Goal: Information Seeking & Learning: Learn about a topic

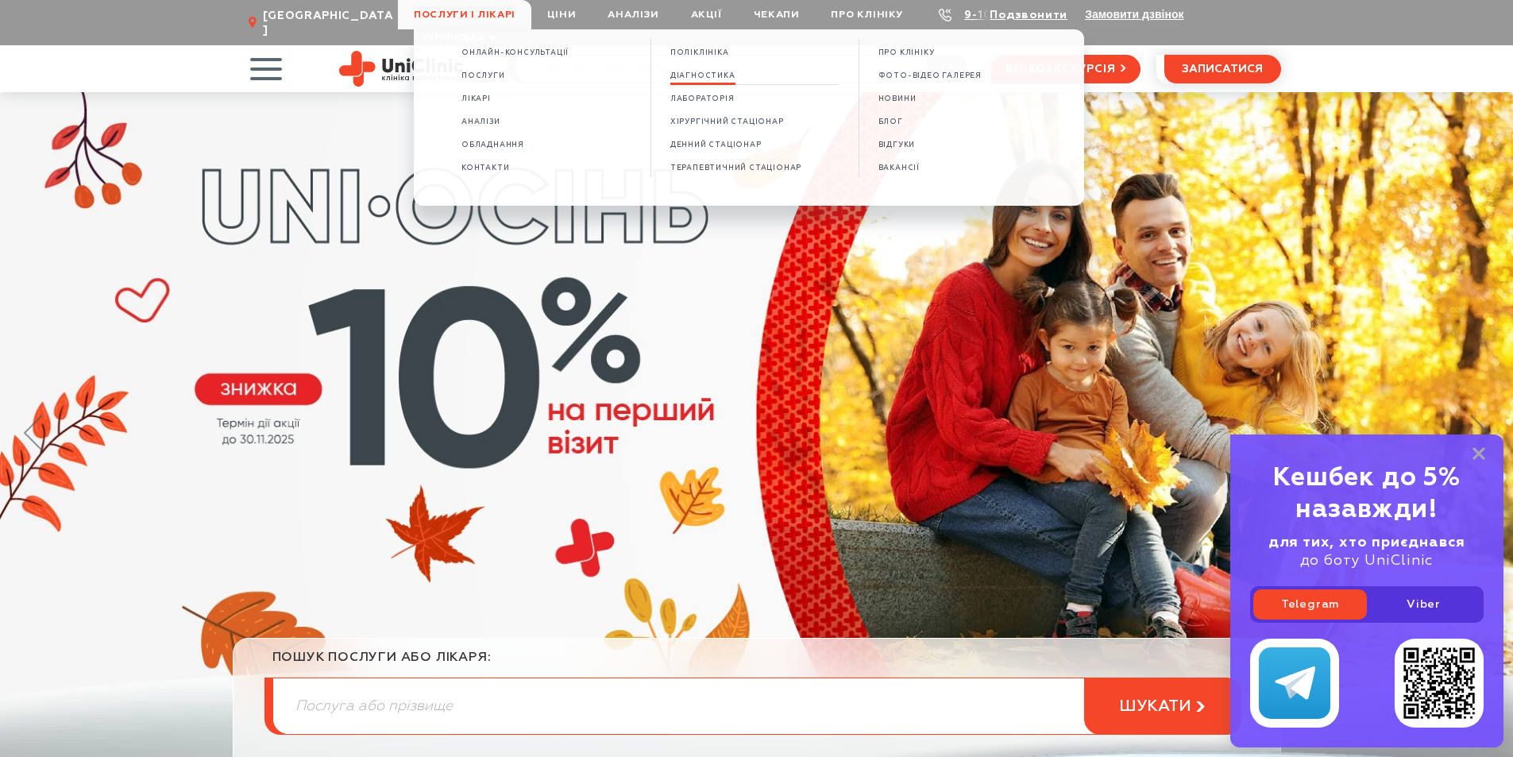
click at [701, 76] on span "Діагностика" at bounding box center [702, 75] width 65 height 9
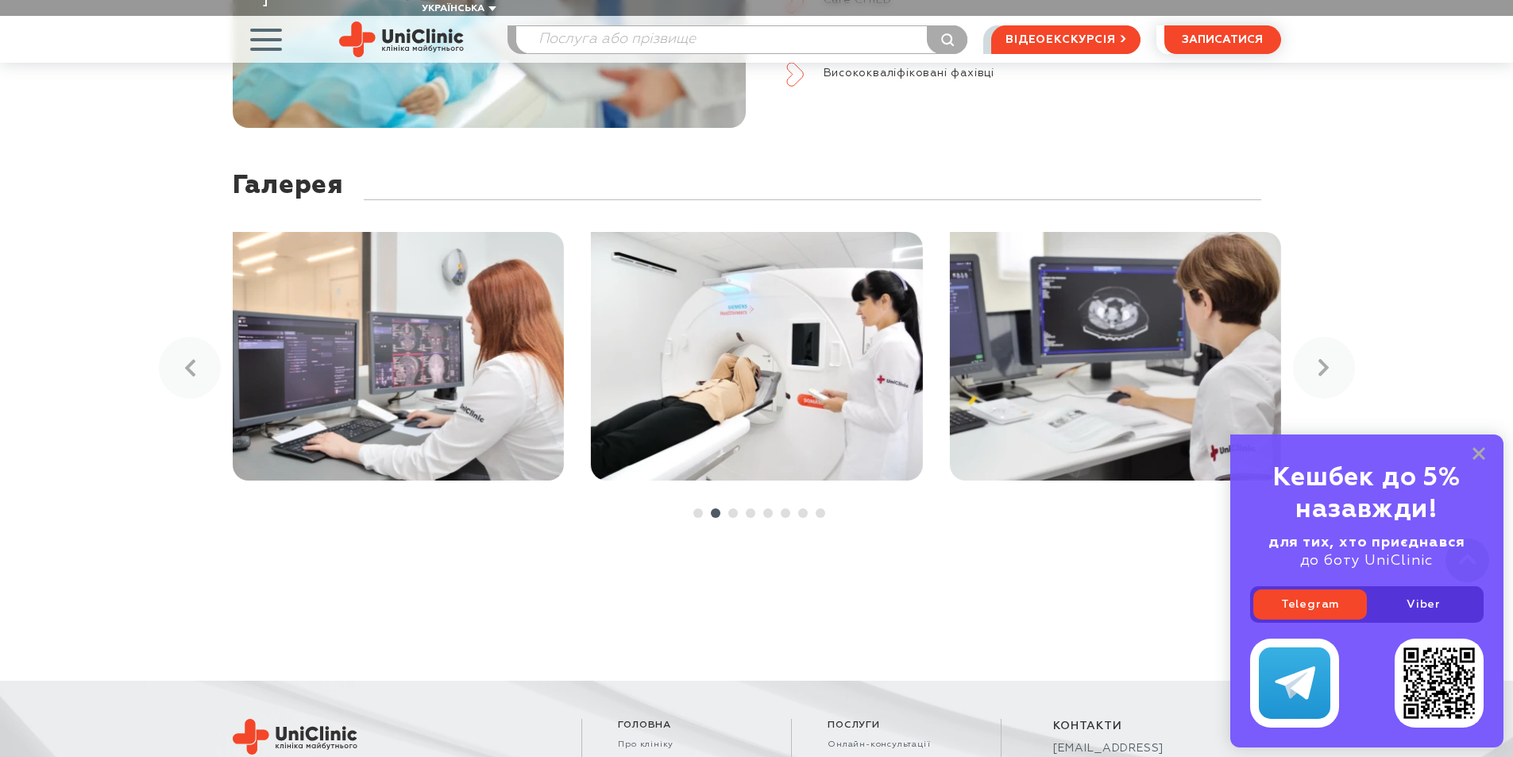
scroll to position [3416, 0]
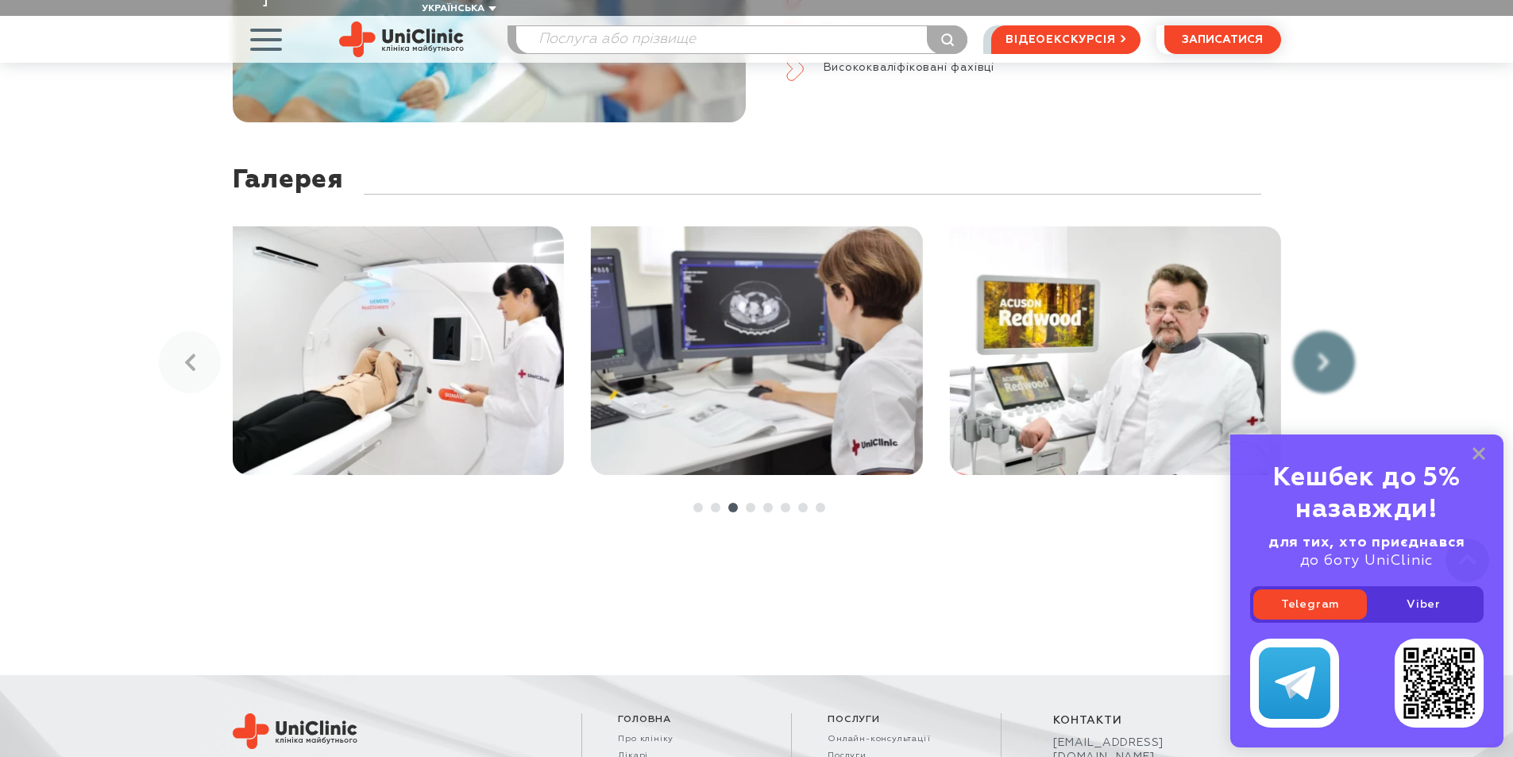
click at [1310, 338] on link at bounding box center [1324, 362] width 62 height 62
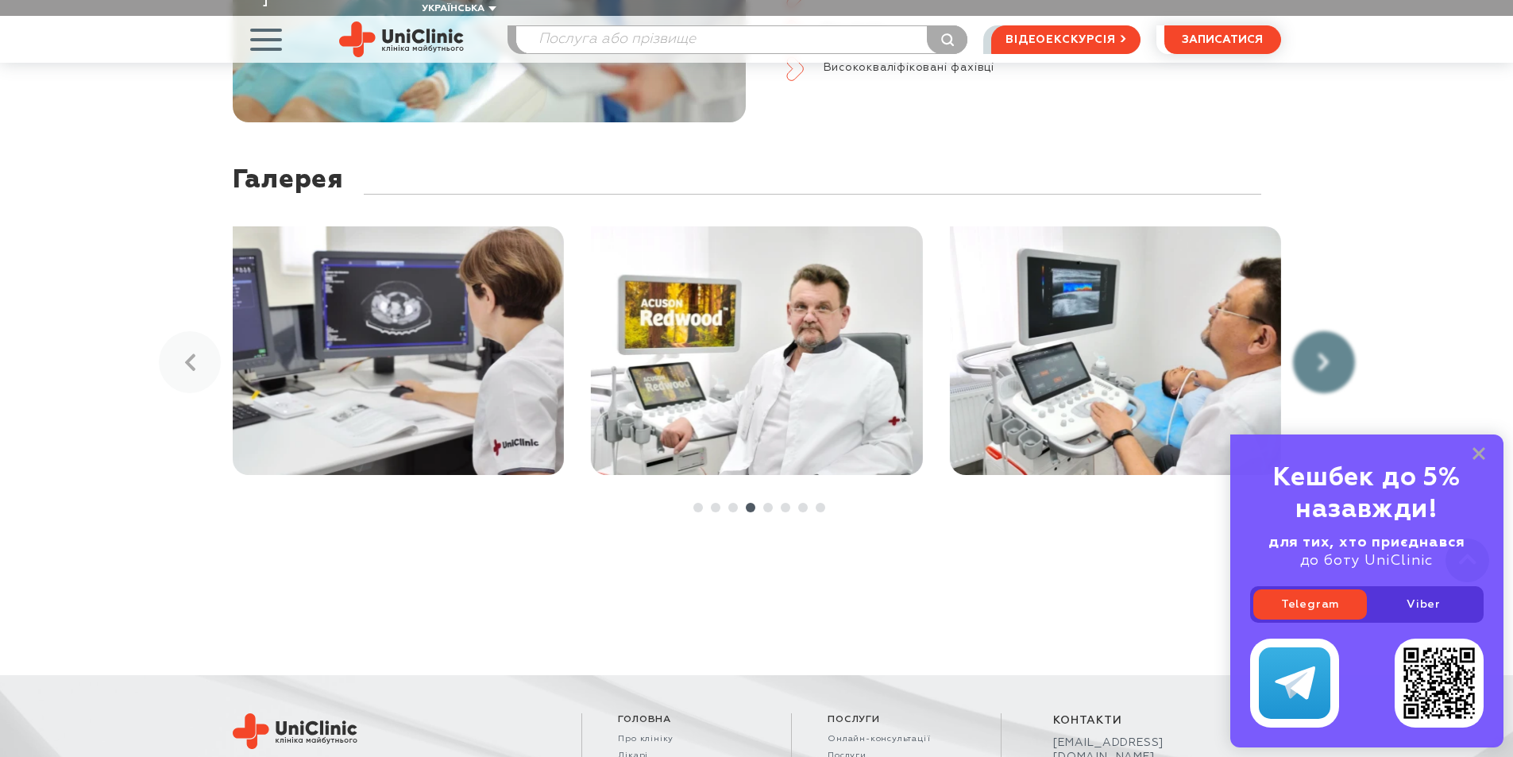
click at [1310, 338] on link at bounding box center [1324, 362] width 62 height 62
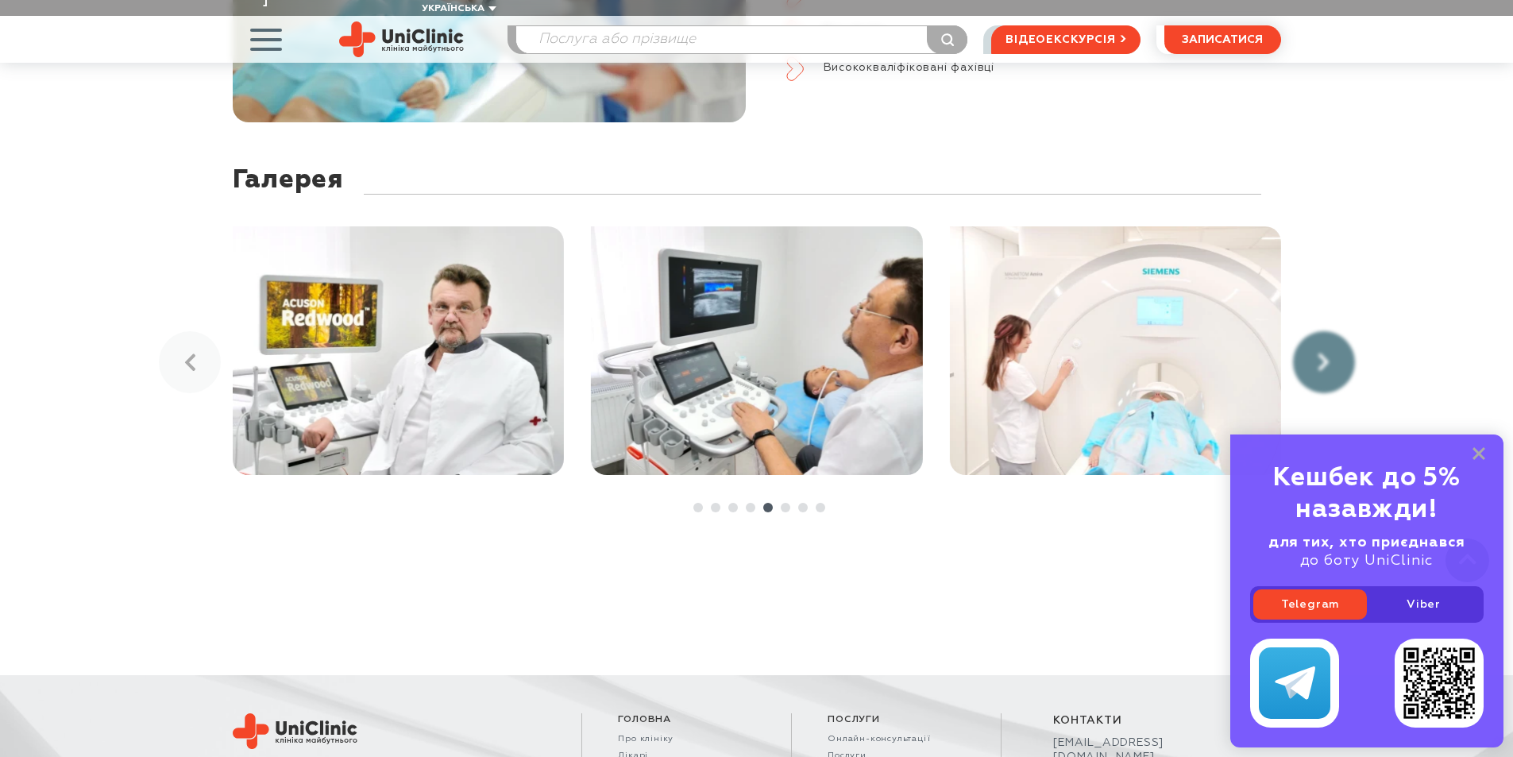
click at [1310, 338] on link at bounding box center [1324, 362] width 62 height 62
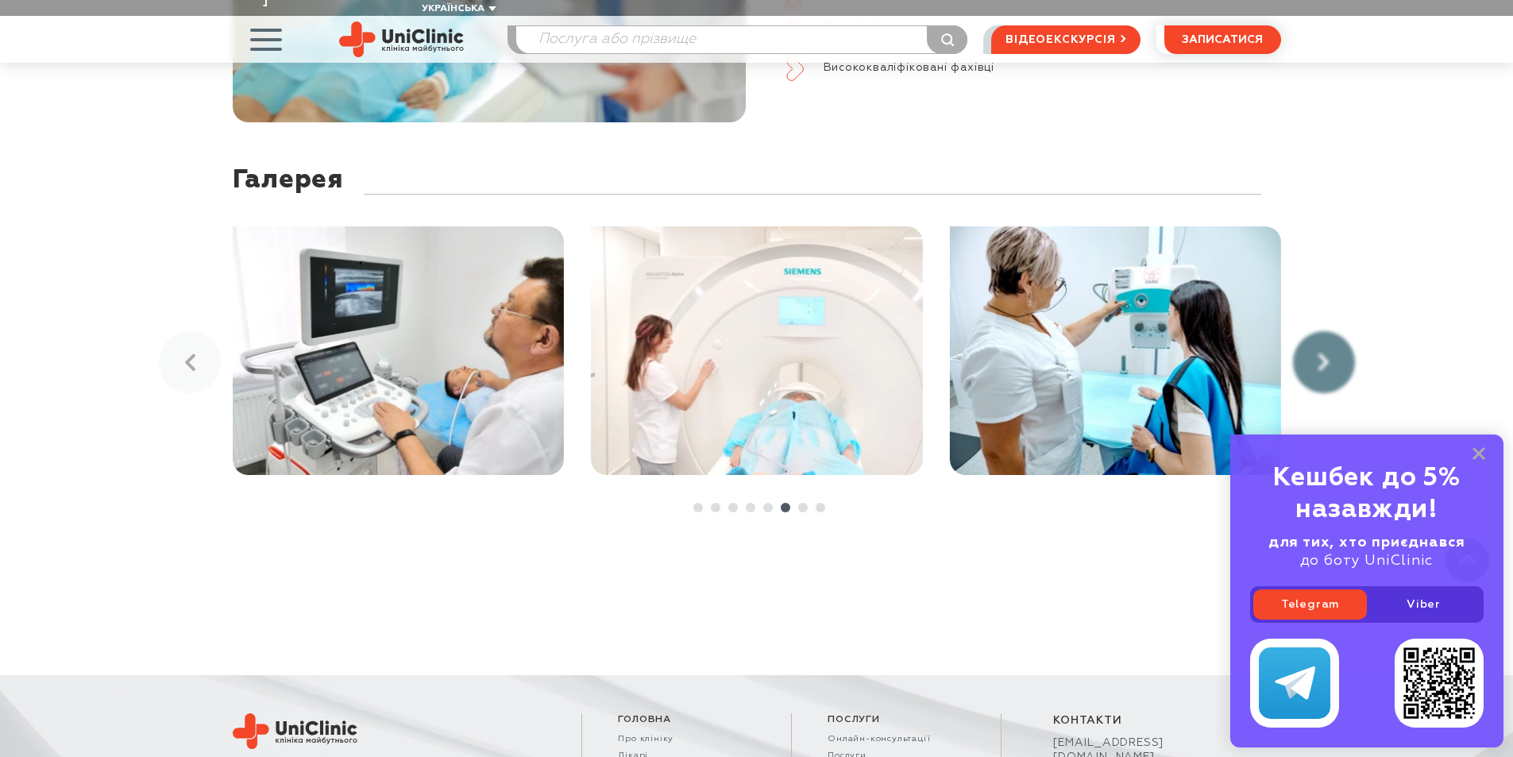
click at [1310, 338] on link at bounding box center [1324, 362] width 62 height 62
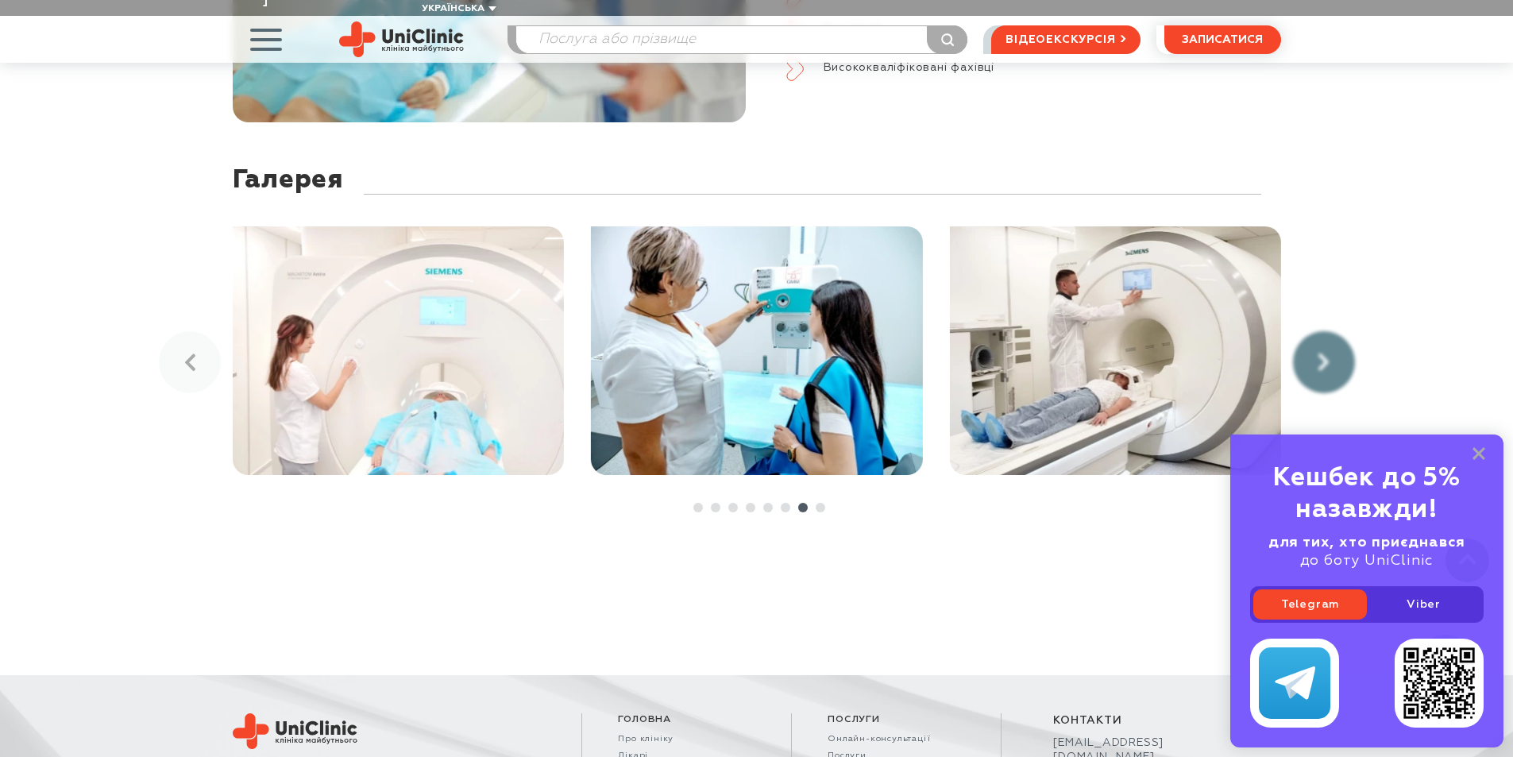
click at [1311, 337] on link at bounding box center [1324, 362] width 62 height 62
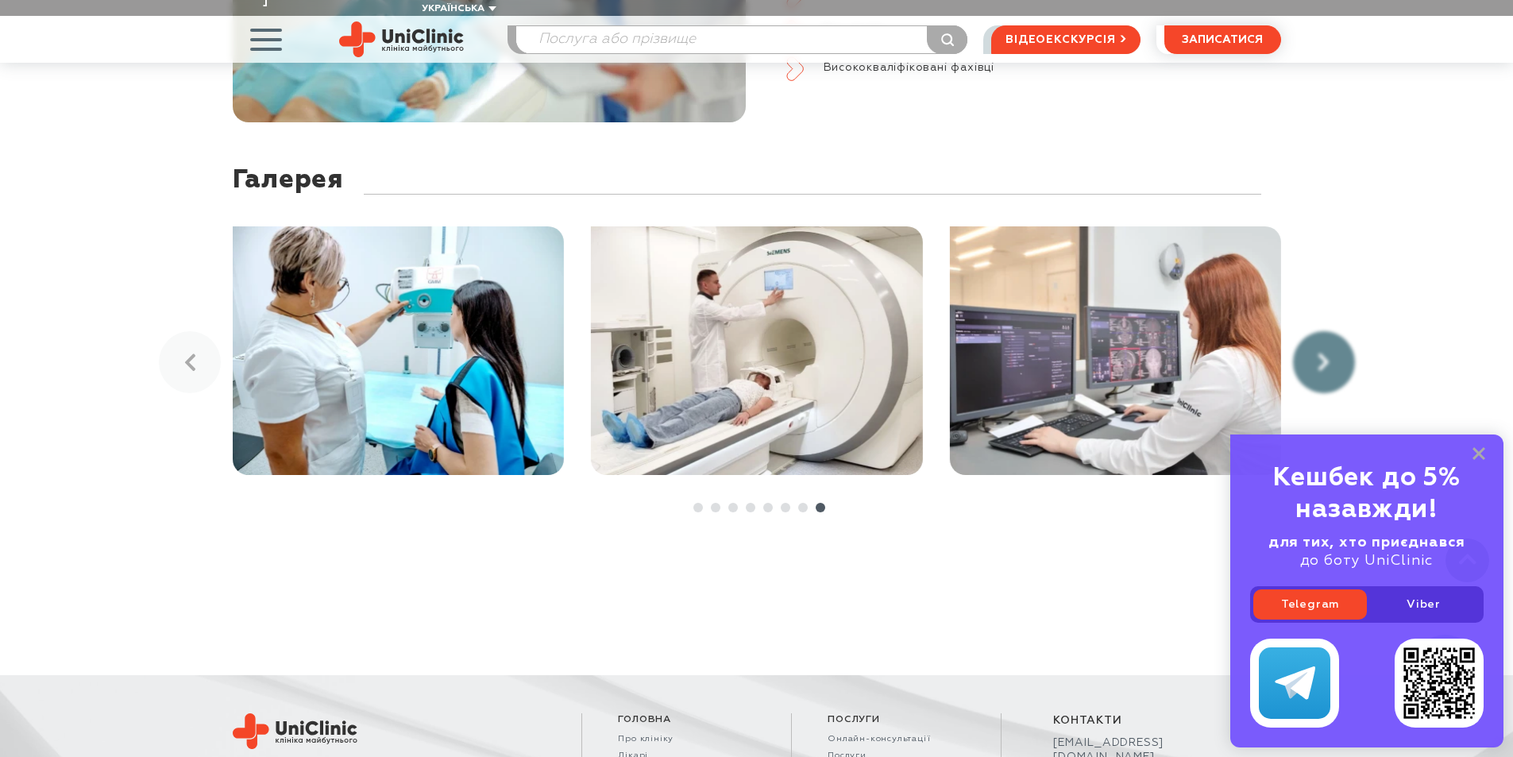
click at [1311, 337] on link at bounding box center [1324, 362] width 62 height 62
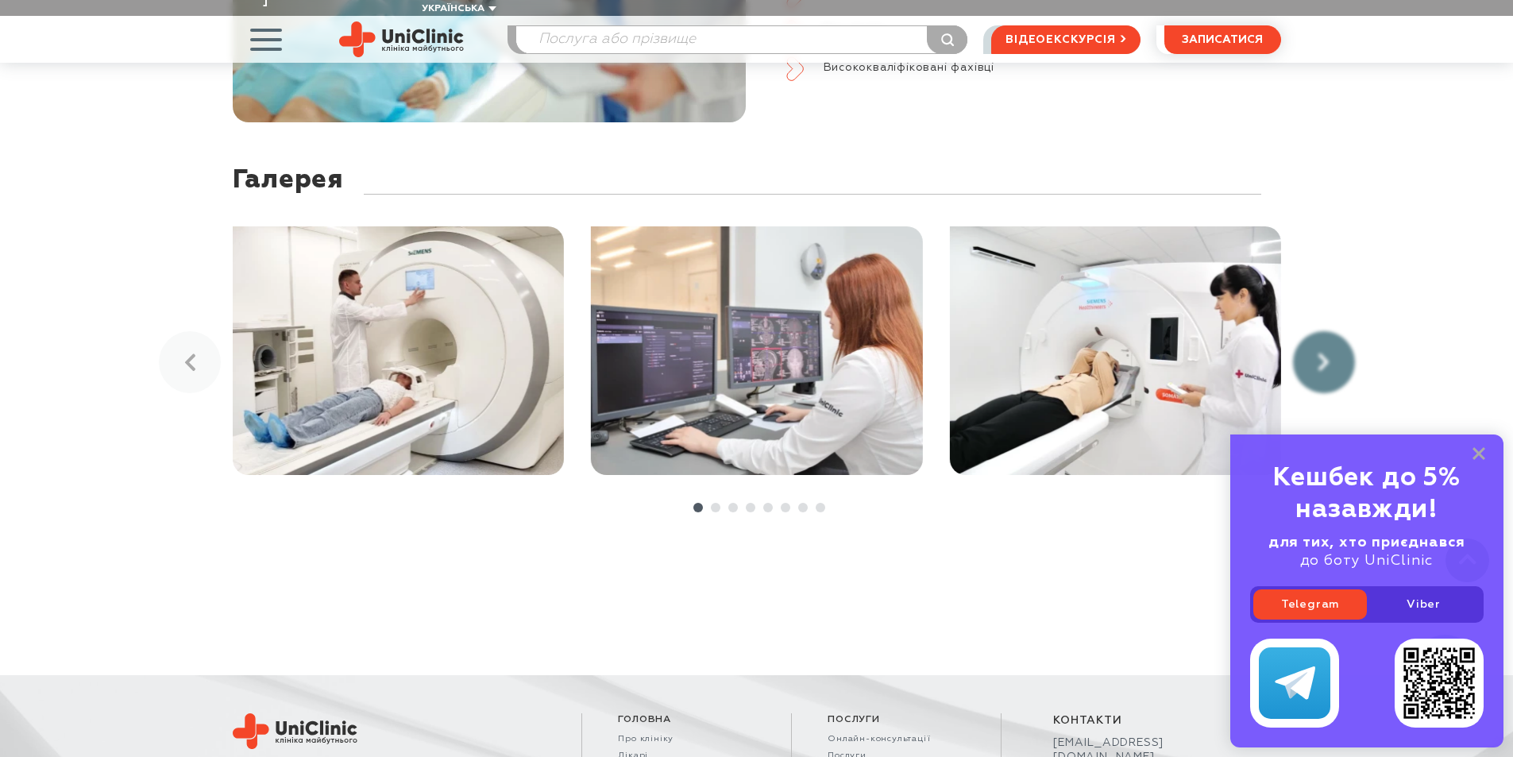
click at [1311, 337] on link at bounding box center [1324, 362] width 62 height 62
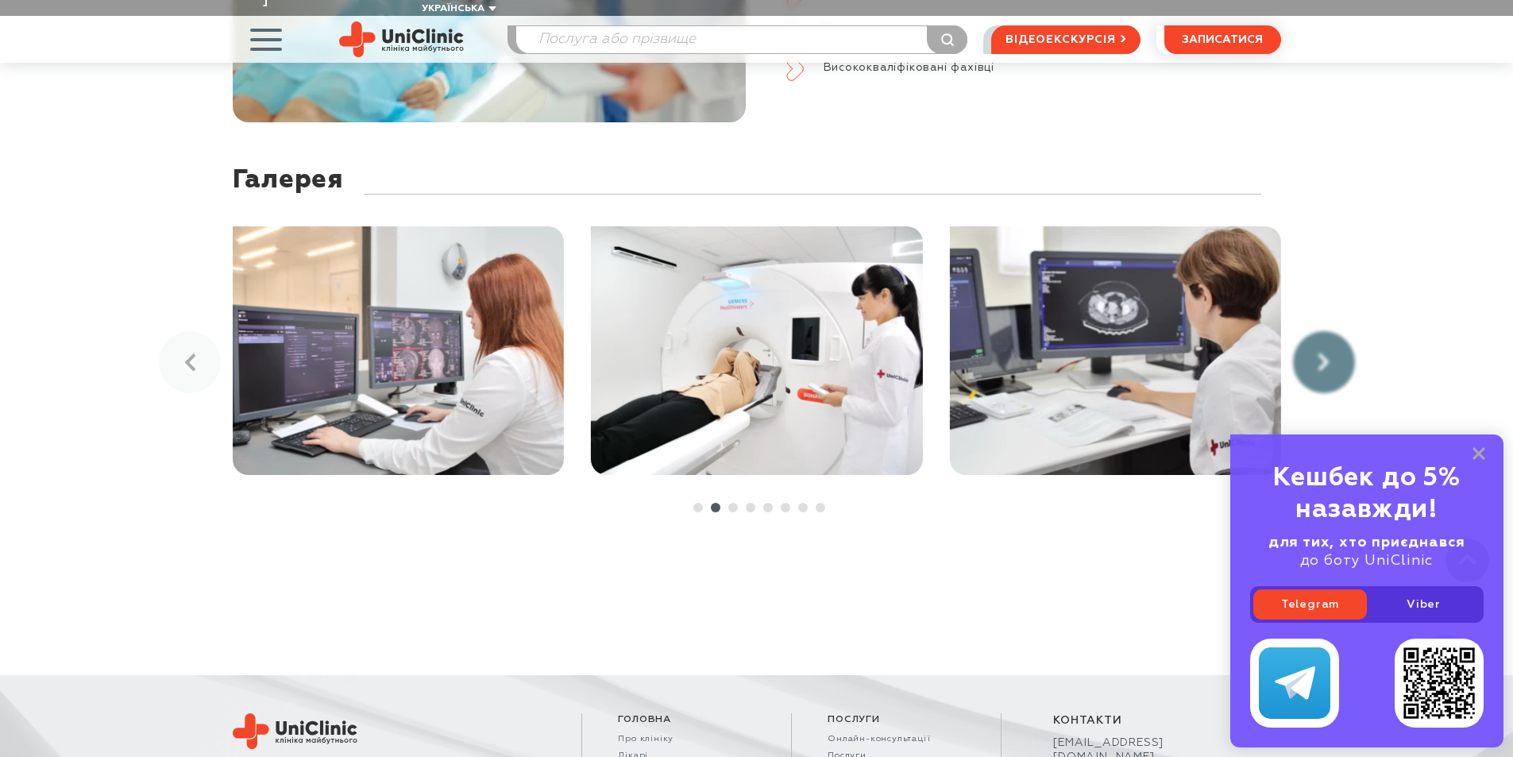
click at [1311, 337] on link at bounding box center [1324, 362] width 62 height 62
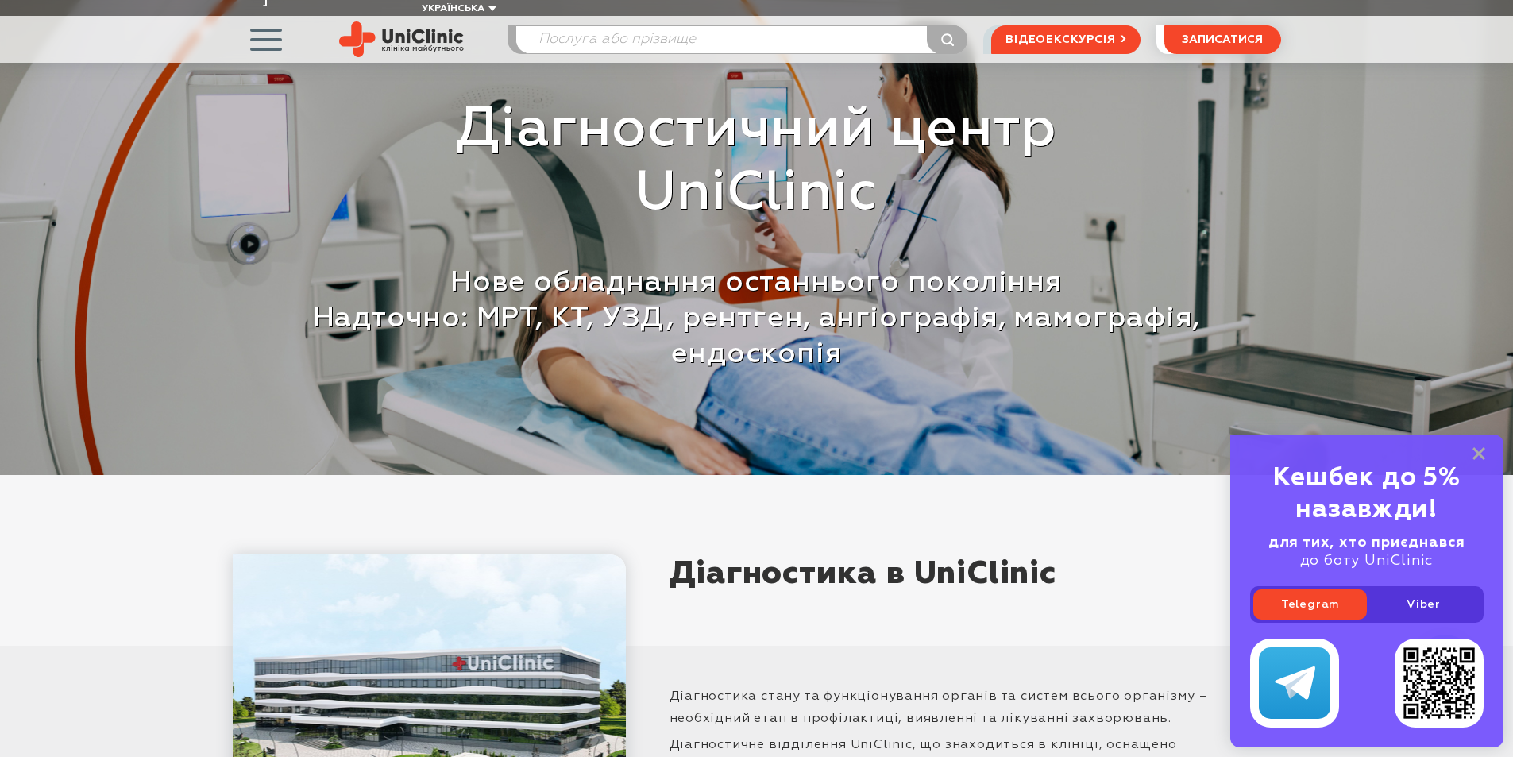
scroll to position [0, 0]
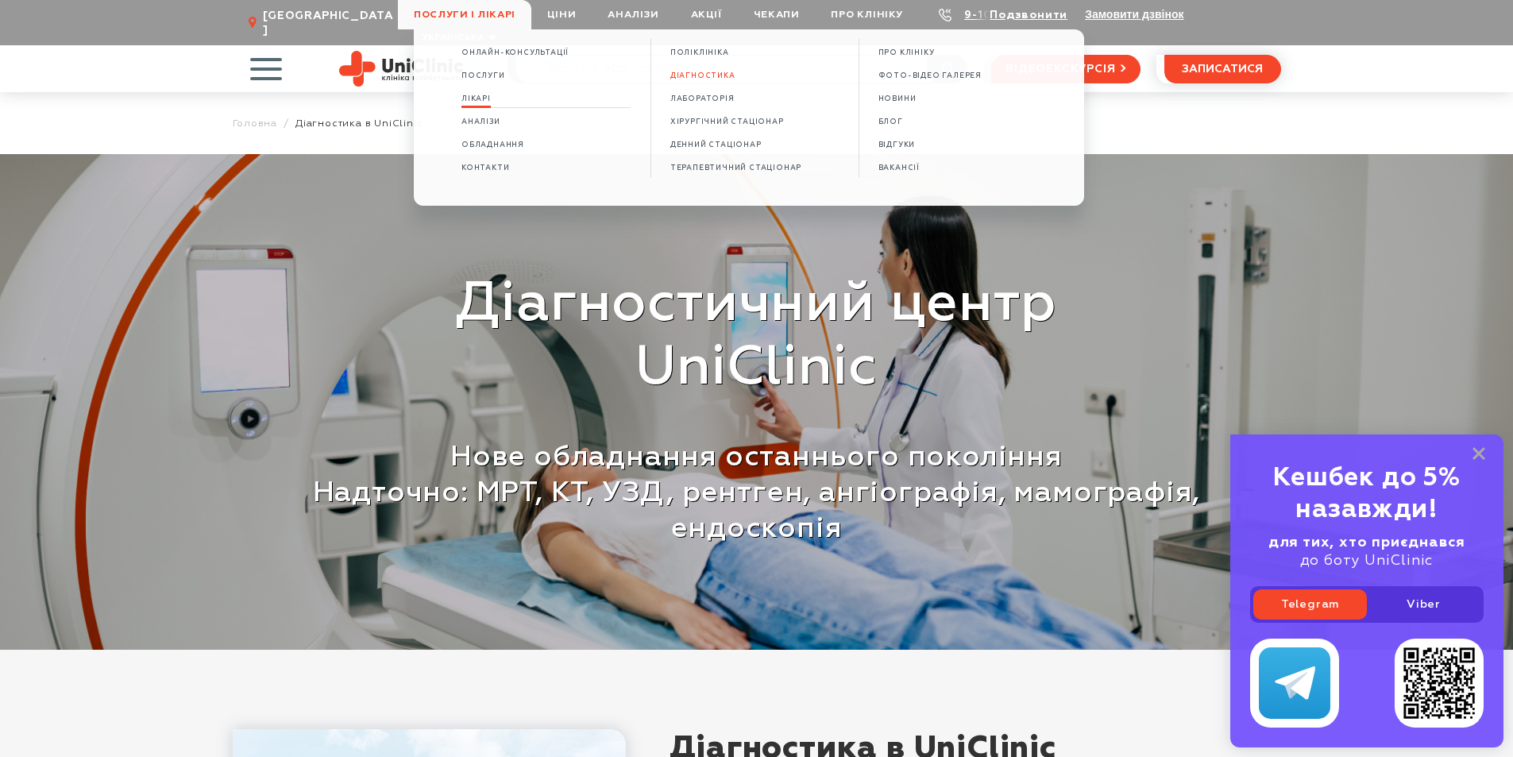
click at [481, 95] on span "Лікарі" at bounding box center [476, 99] width 29 height 9
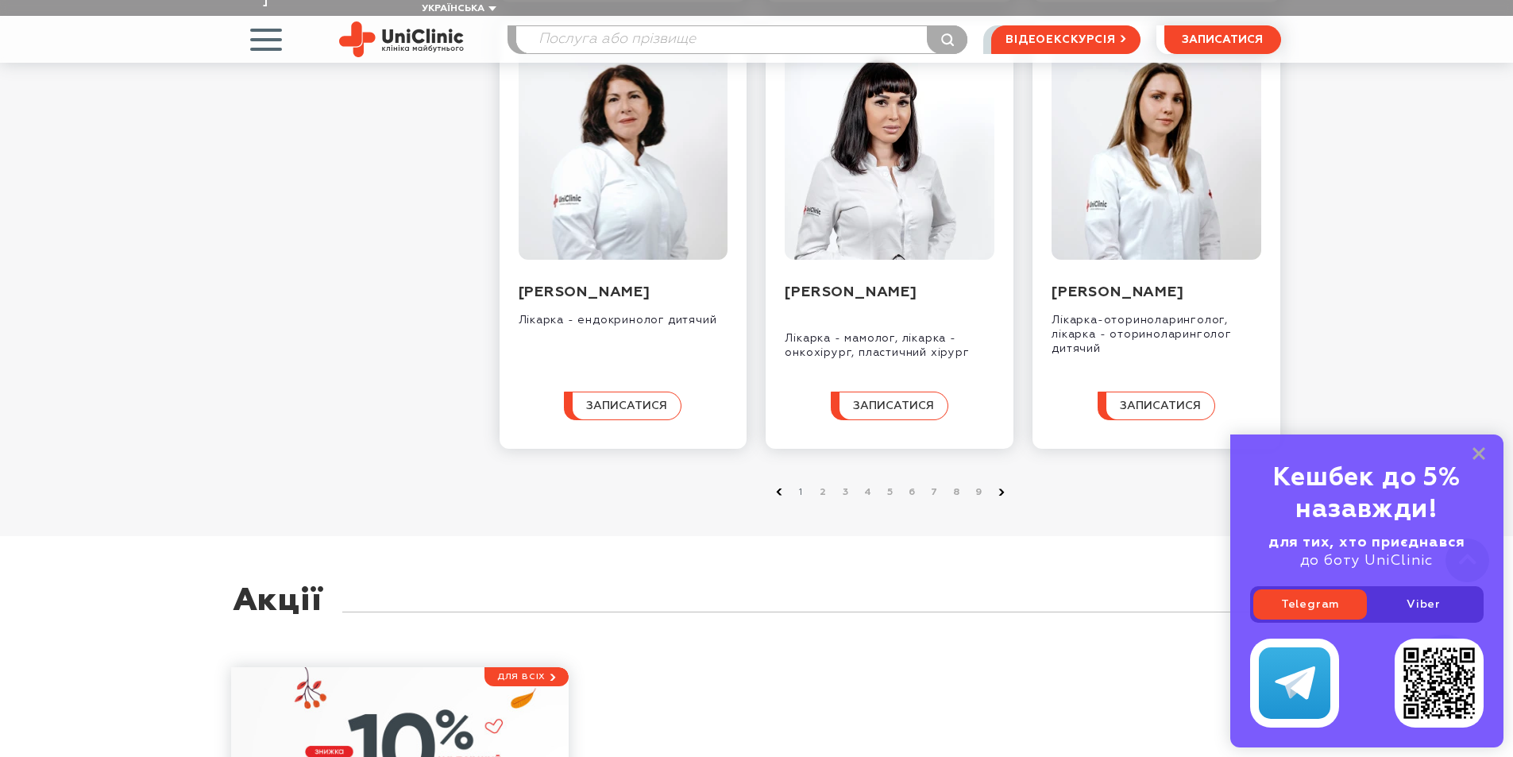
scroll to position [1589, 0]
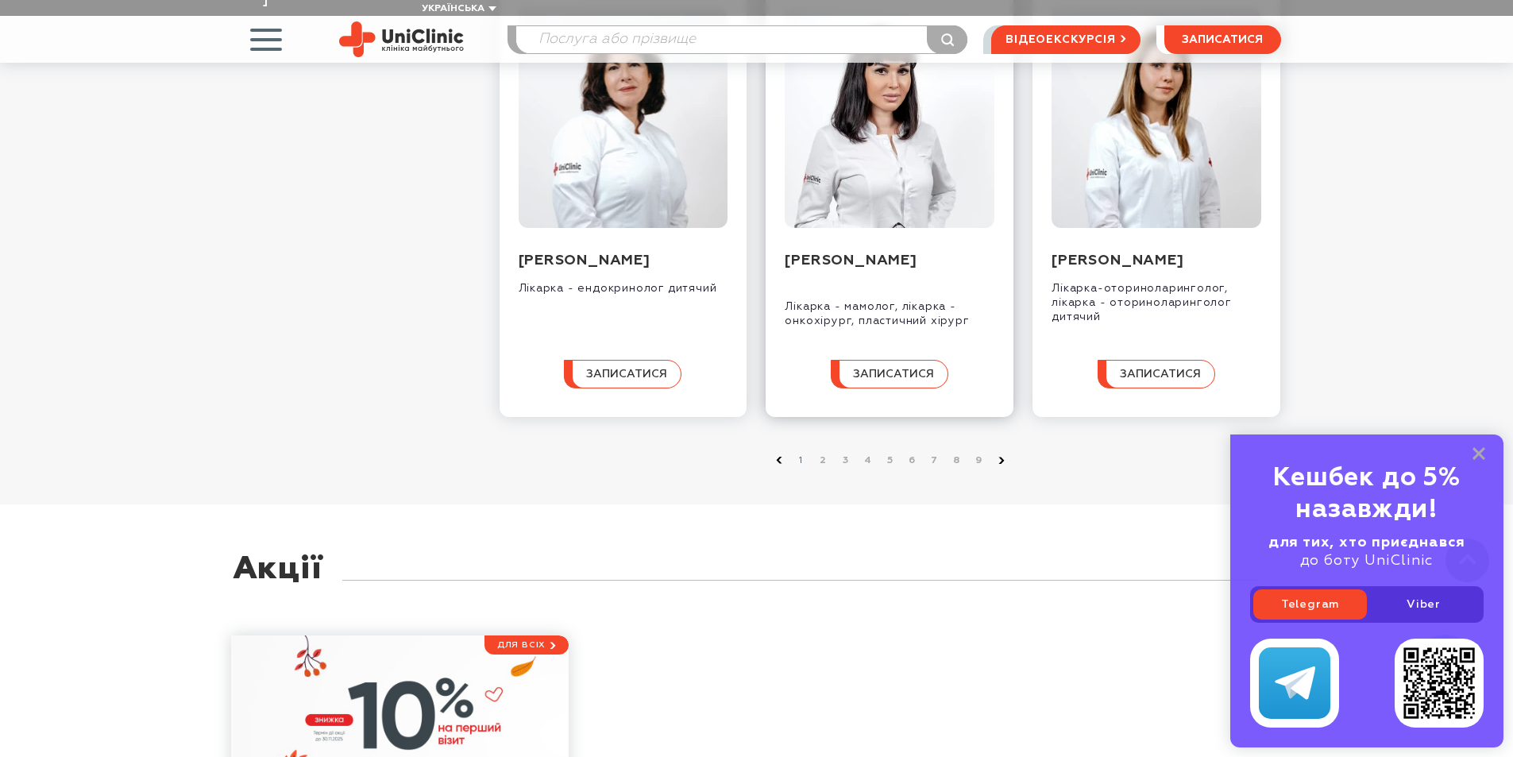
click at [871, 151] on img at bounding box center [890, 118] width 210 height 219
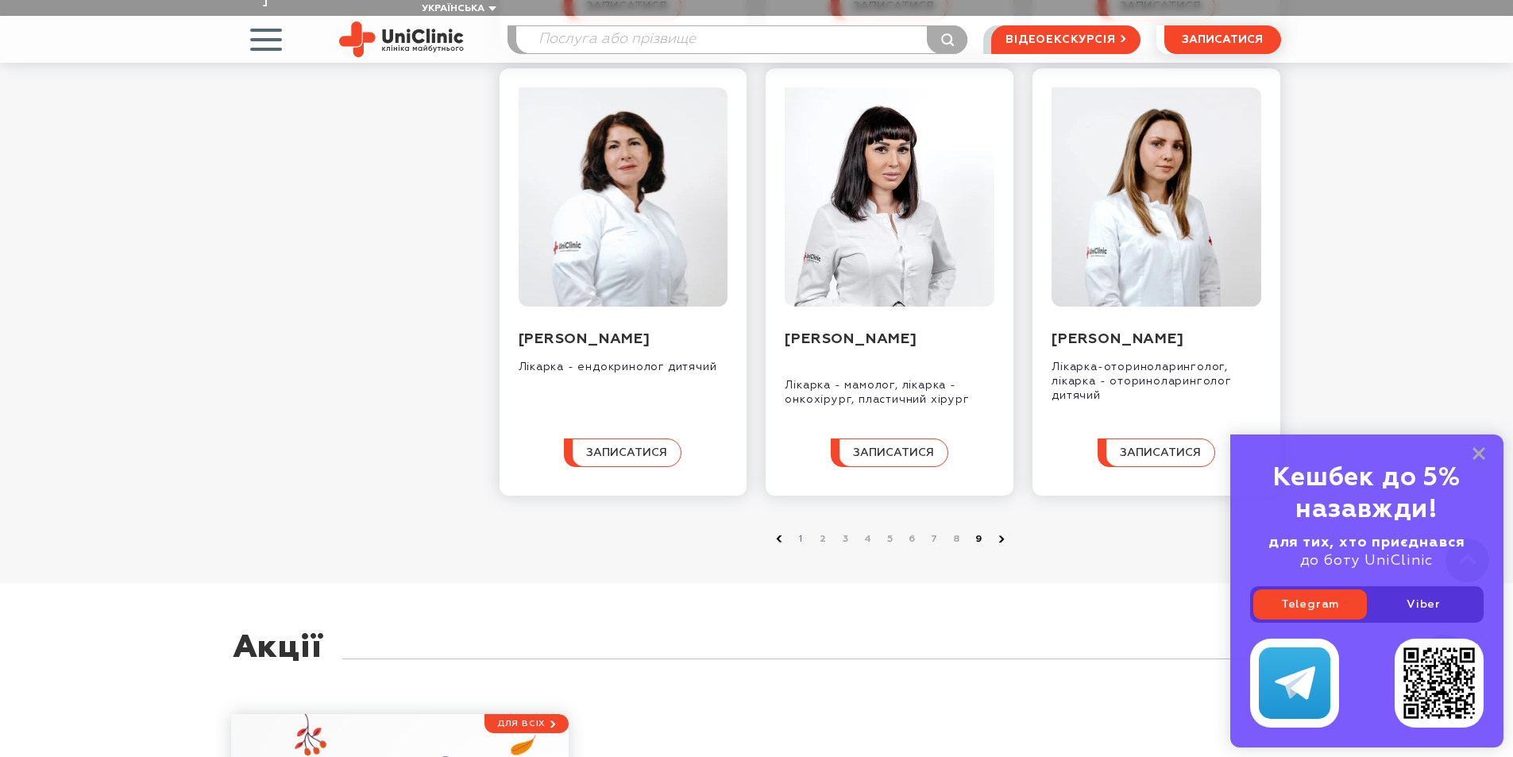
scroll to position [1509, 0]
click at [1002, 543] on icon at bounding box center [1002, 539] width 6 height 7
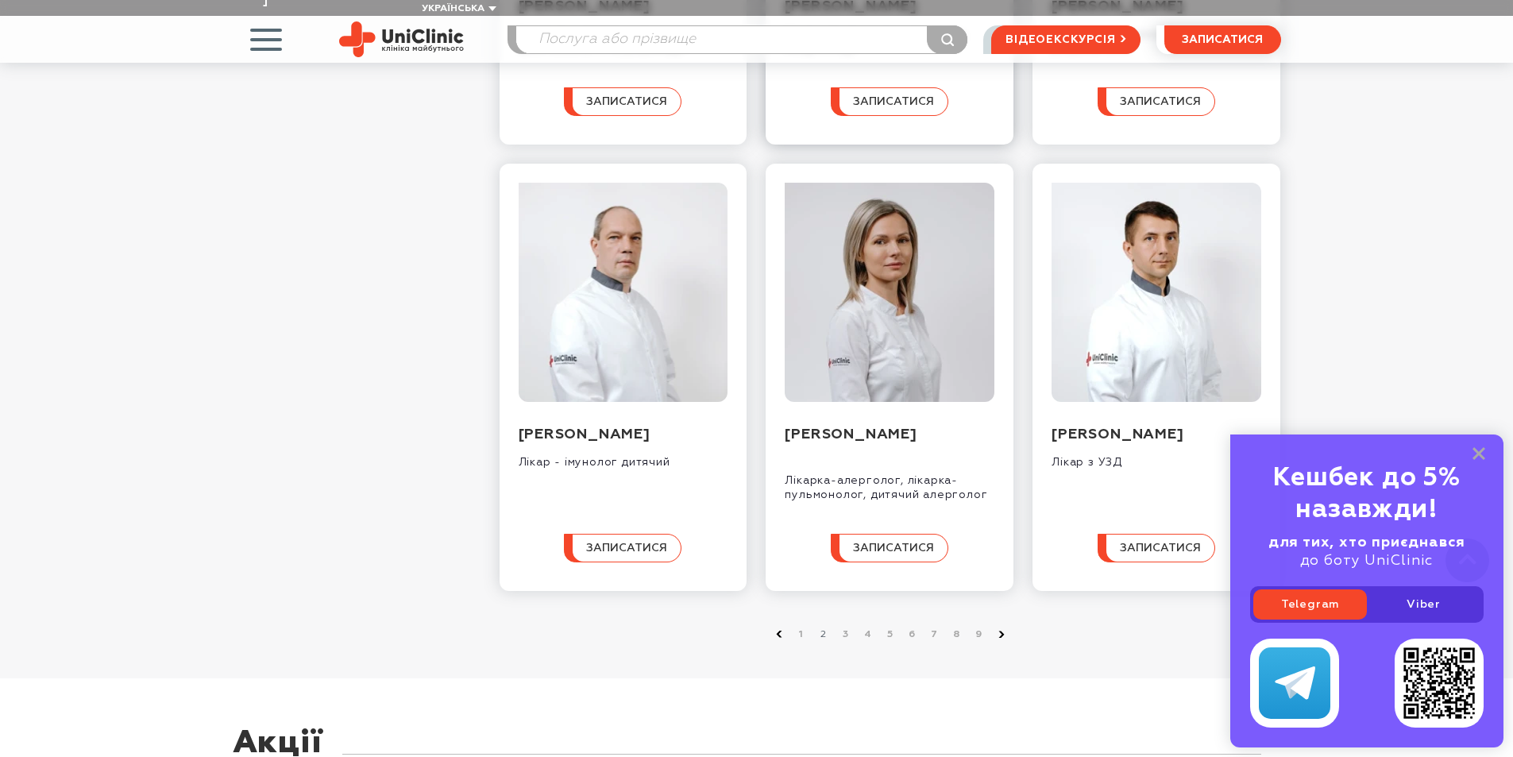
scroll to position [1430, 0]
click at [1002, 632] on icon at bounding box center [1002, 633] width 6 height 7
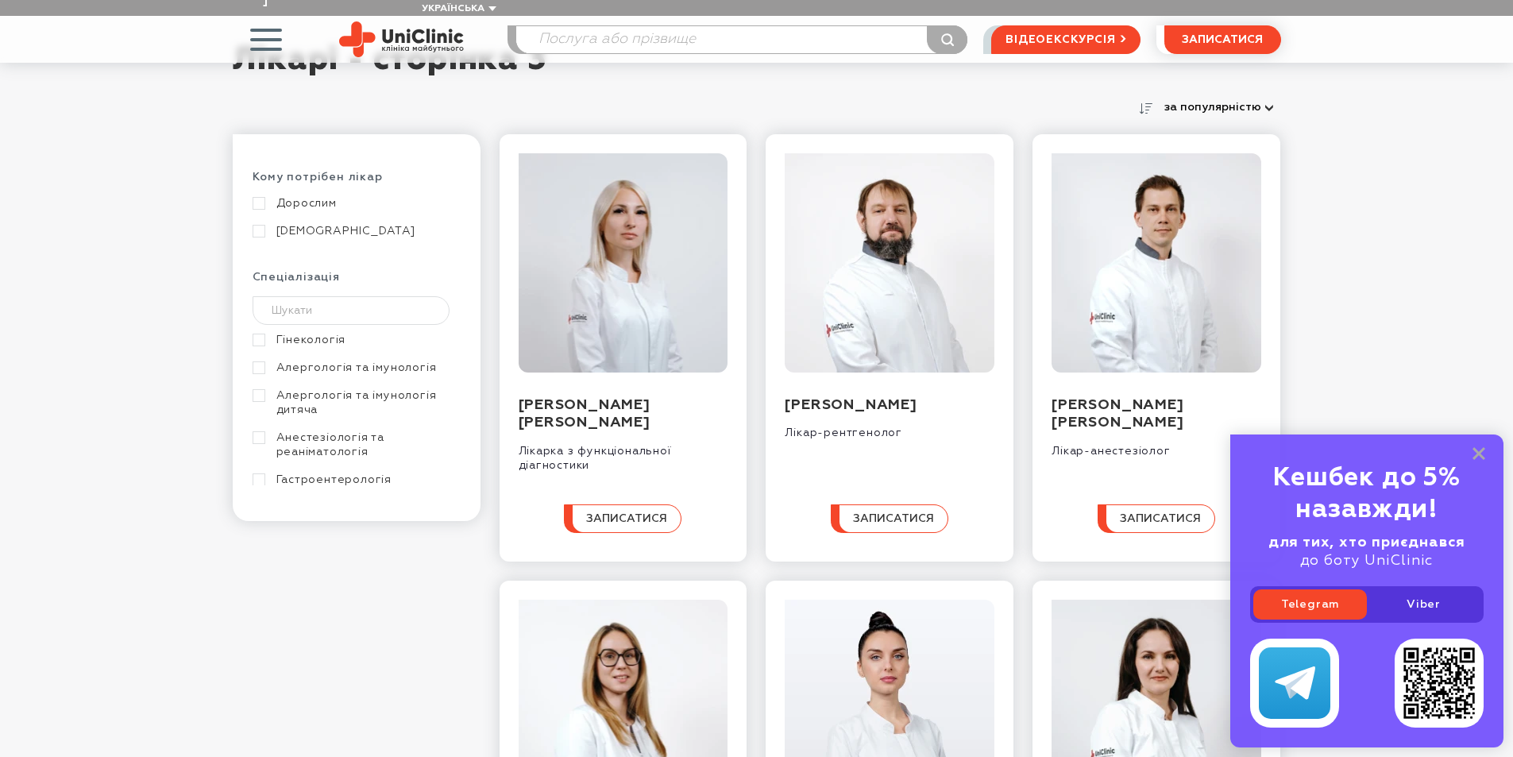
scroll to position [159, 0]
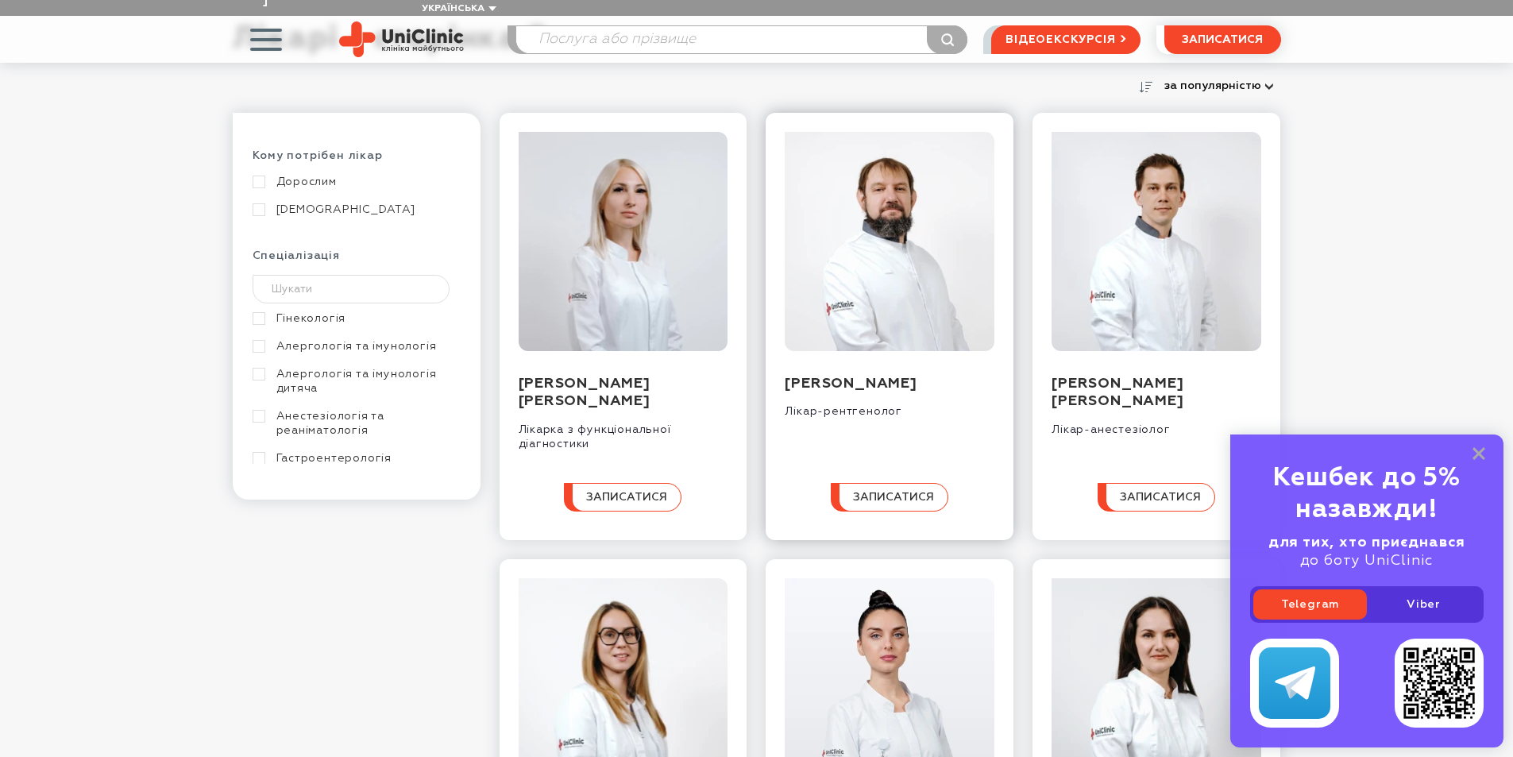
click at [885, 314] on img at bounding box center [890, 241] width 210 height 219
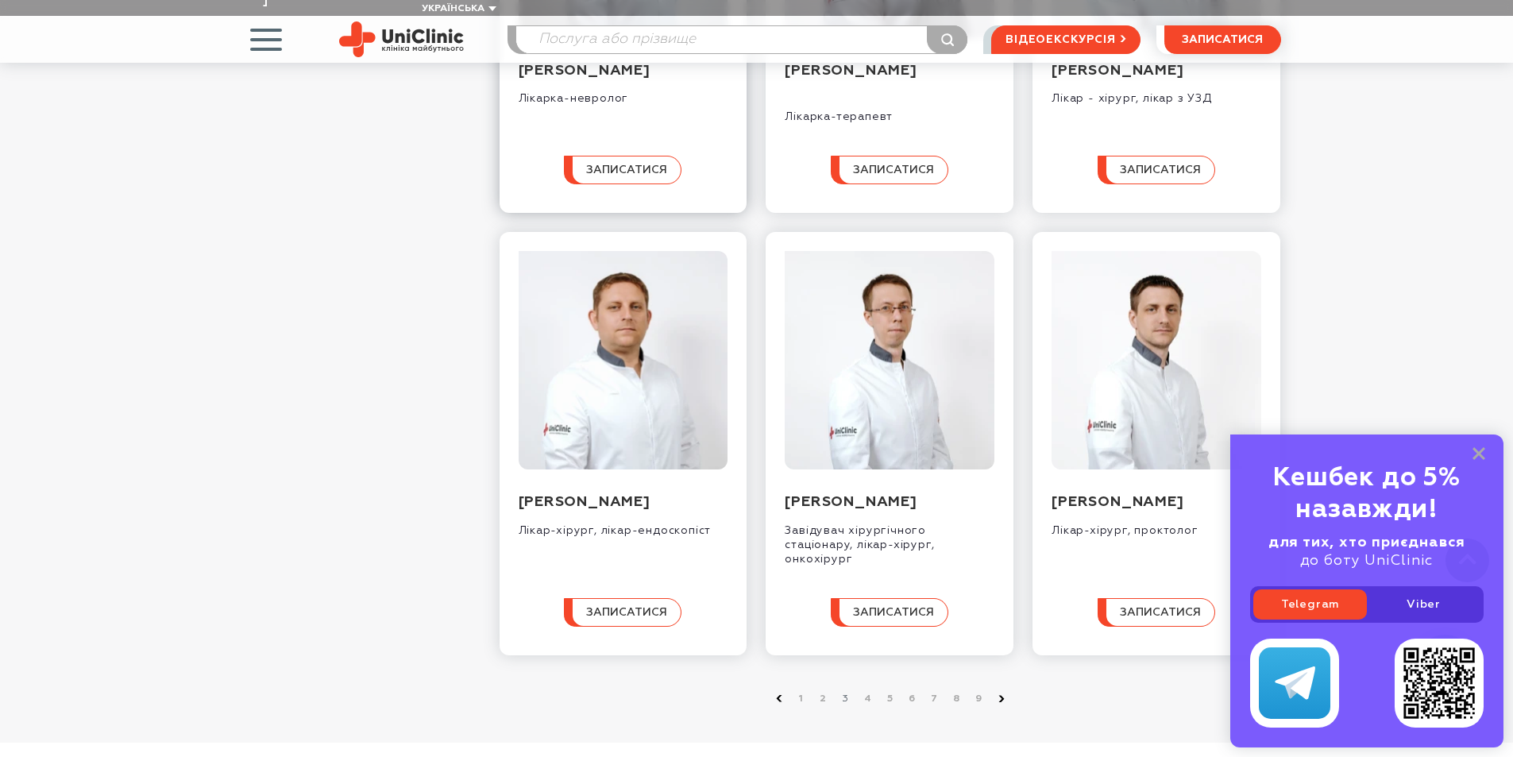
scroll to position [1668, 0]
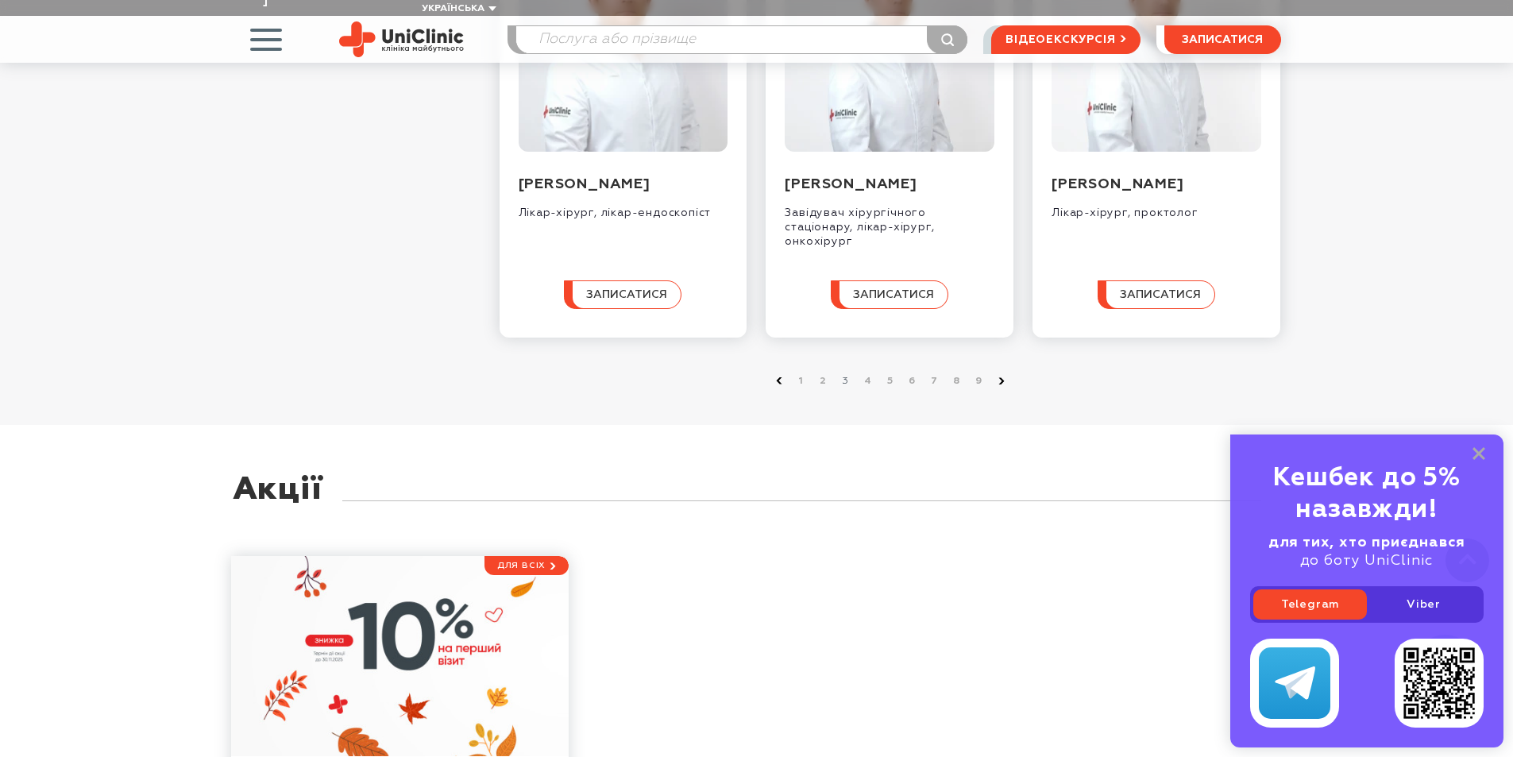
click at [1000, 383] on icon at bounding box center [1002, 380] width 6 height 7
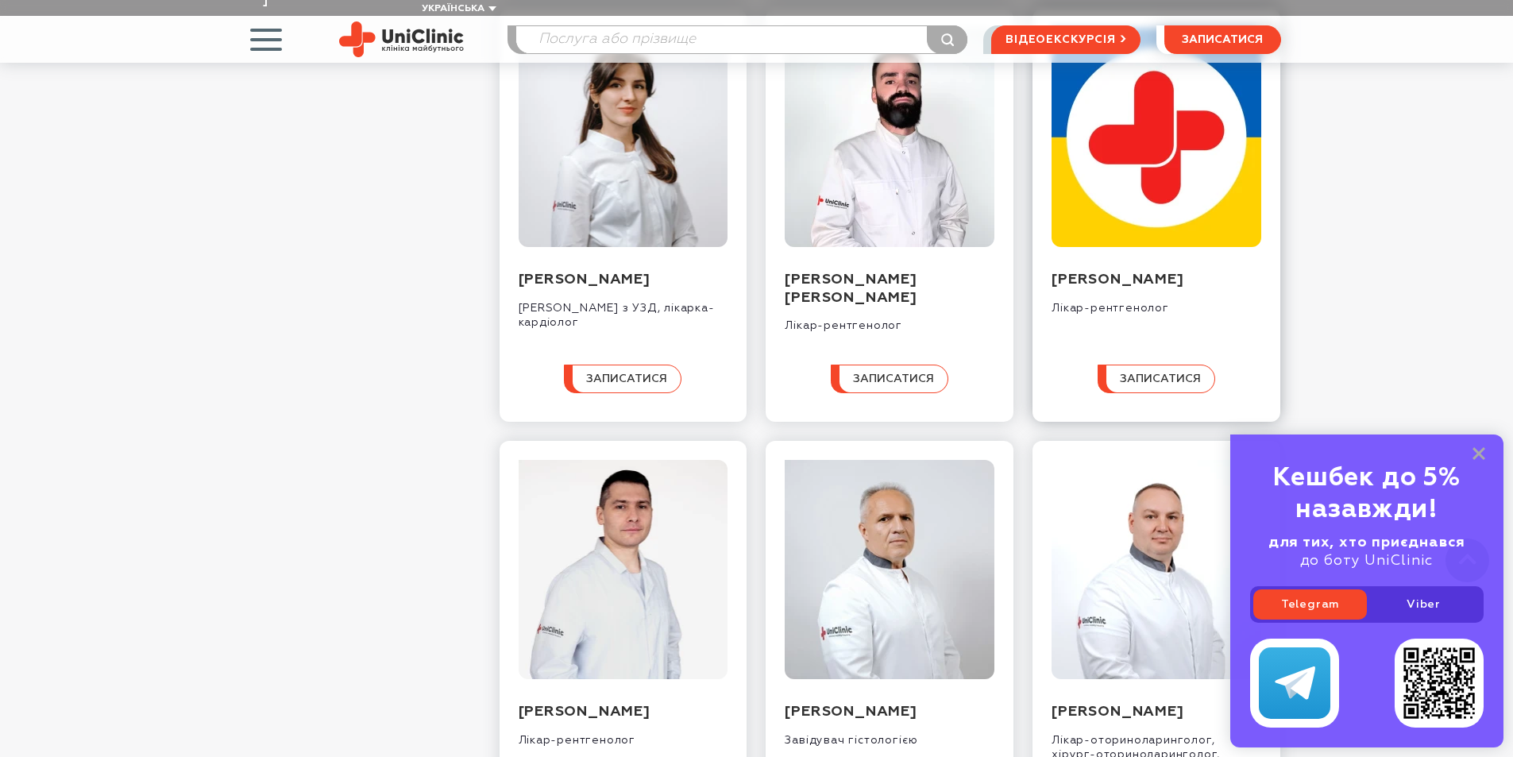
scroll to position [715, 0]
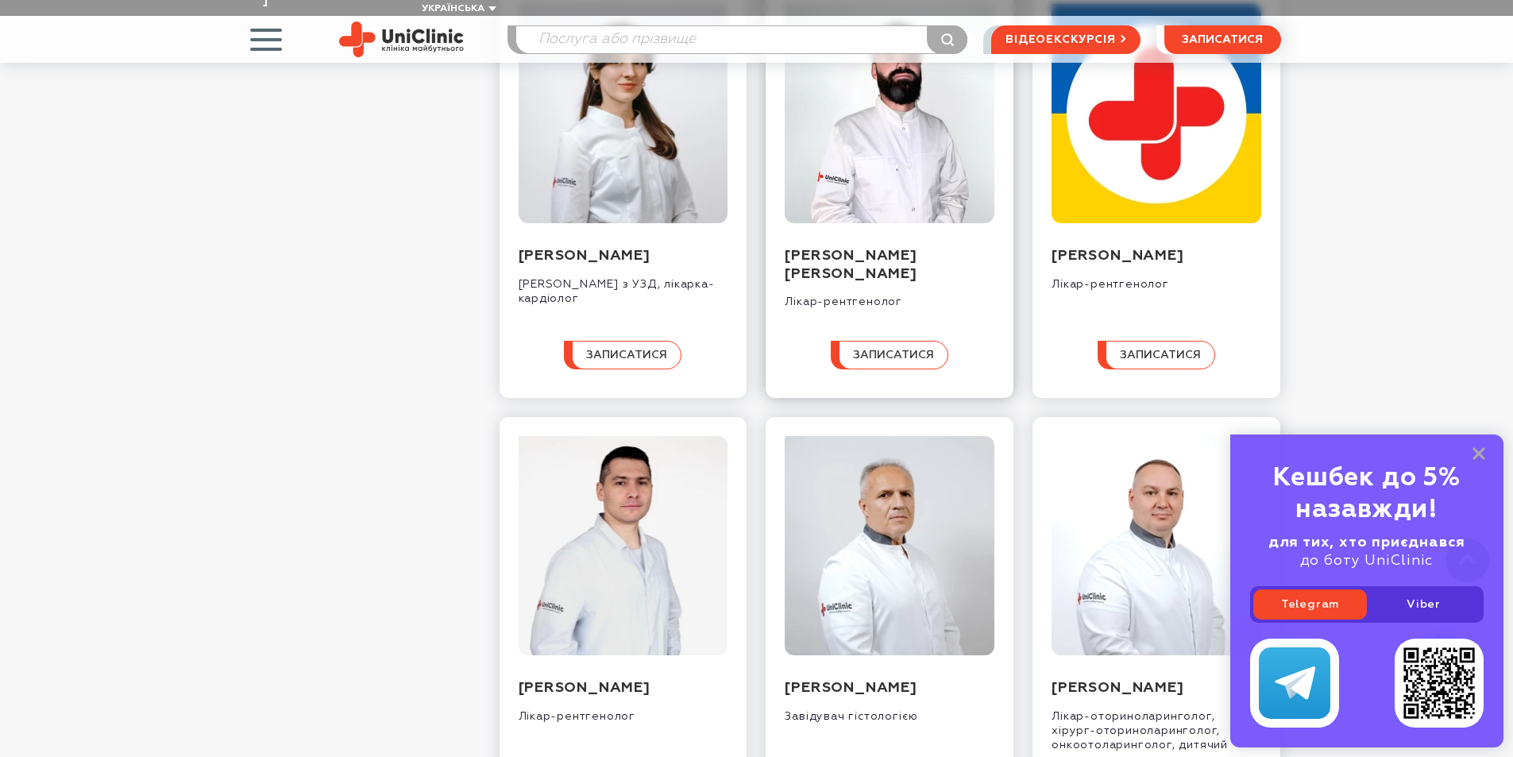
click at [831, 187] on img at bounding box center [890, 113] width 210 height 219
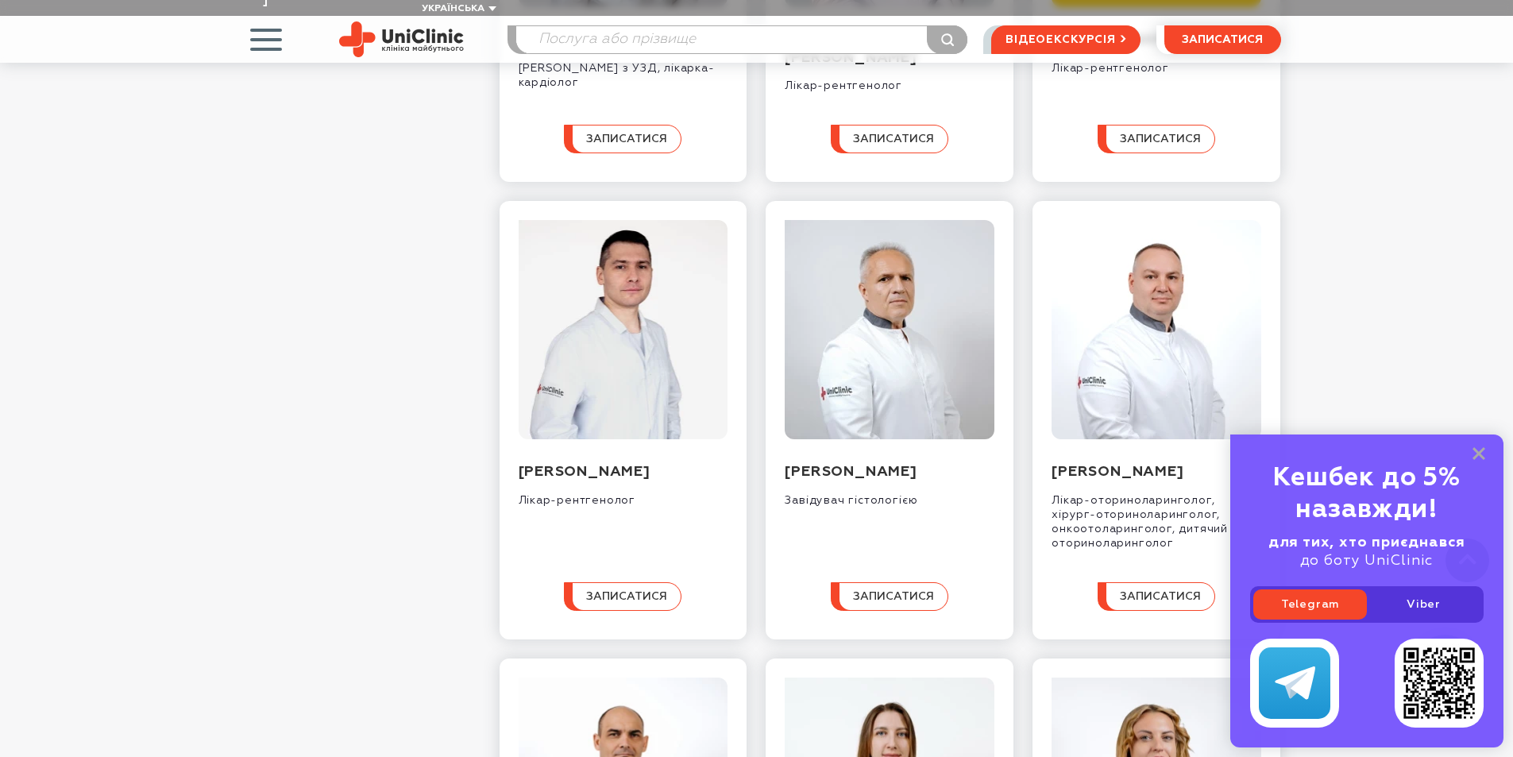
scroll to position [953, 0]
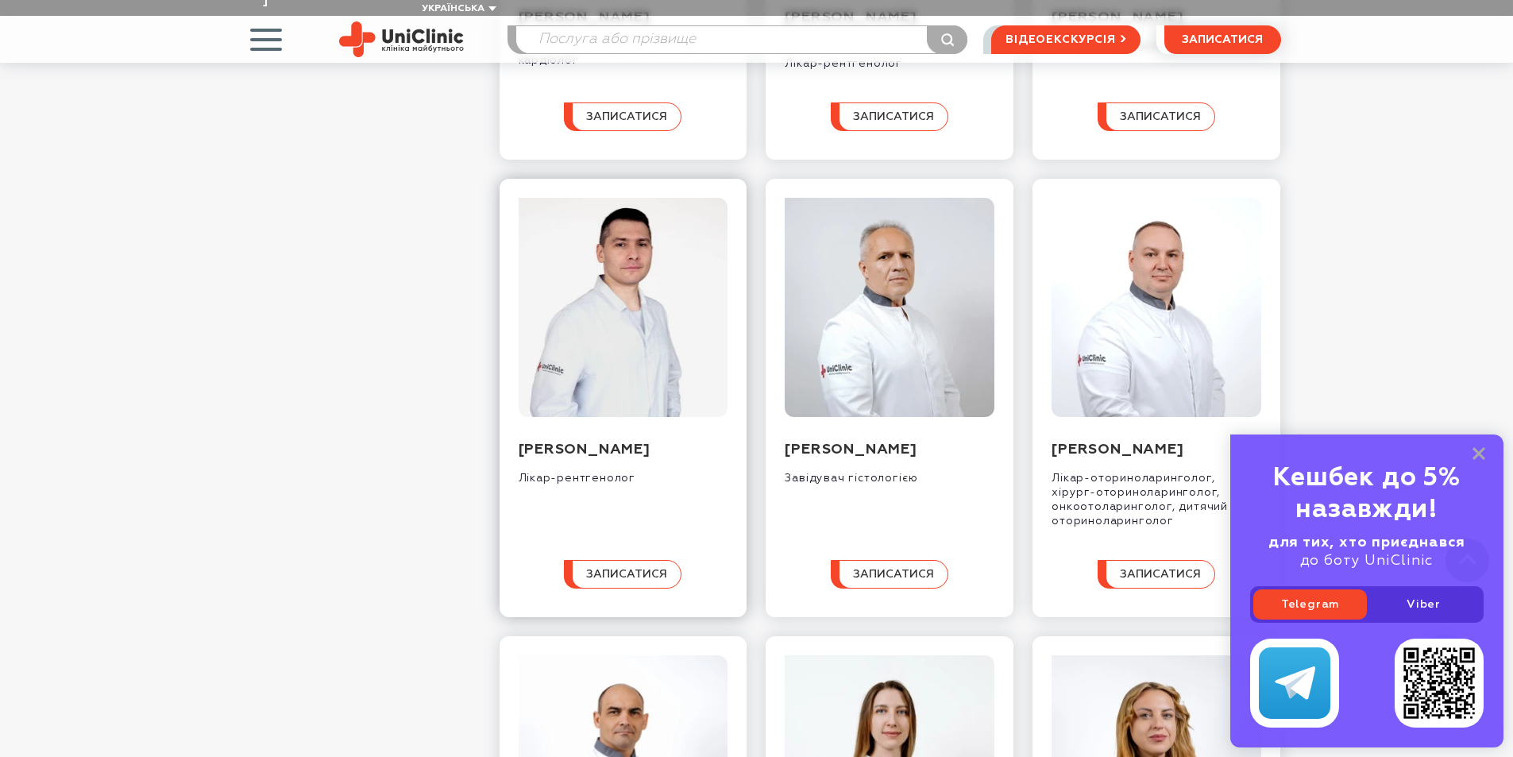
click at [576, 349] on img at bounding box center [624, 307] width 210 height 219
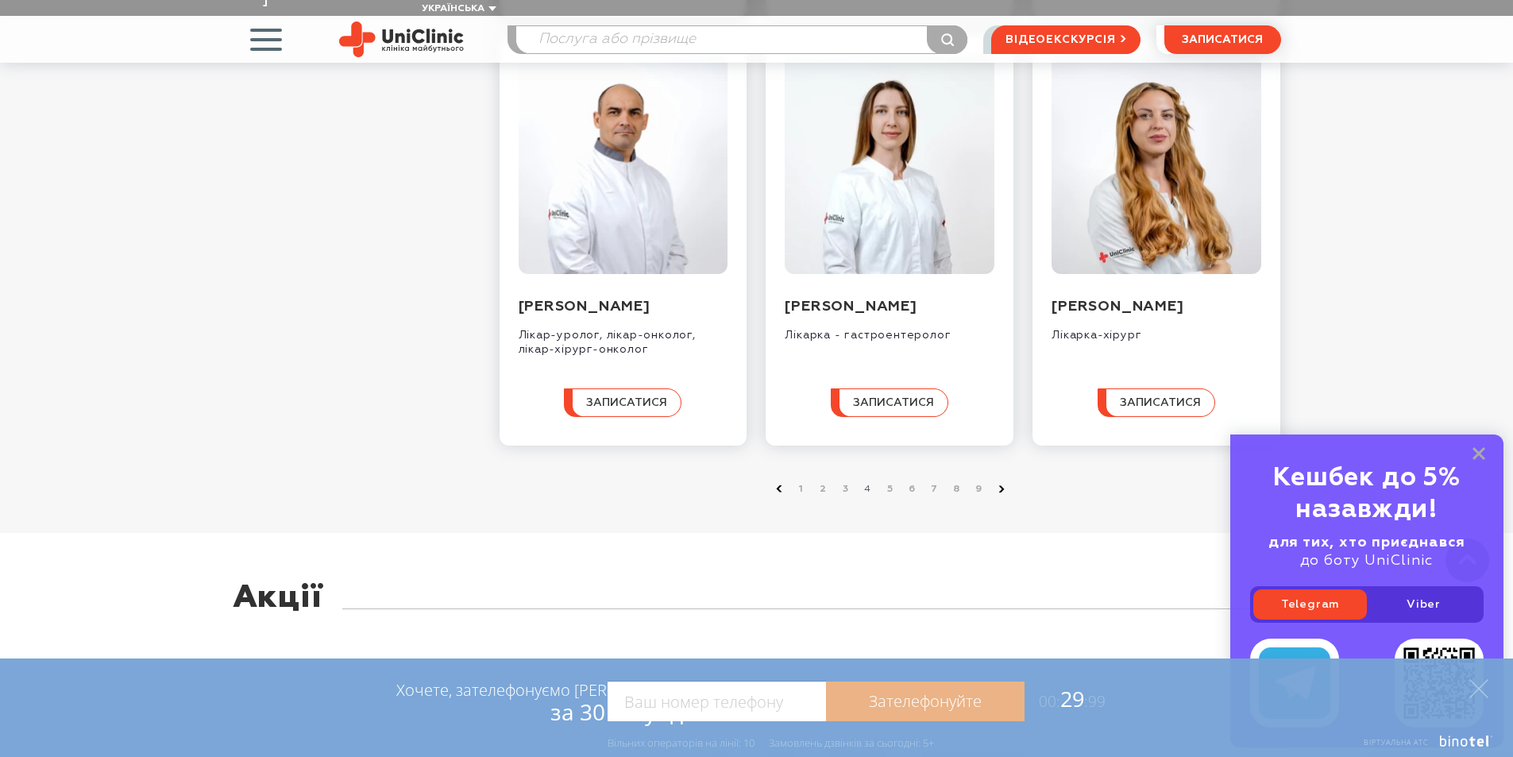
scroll to position [1589, 0]
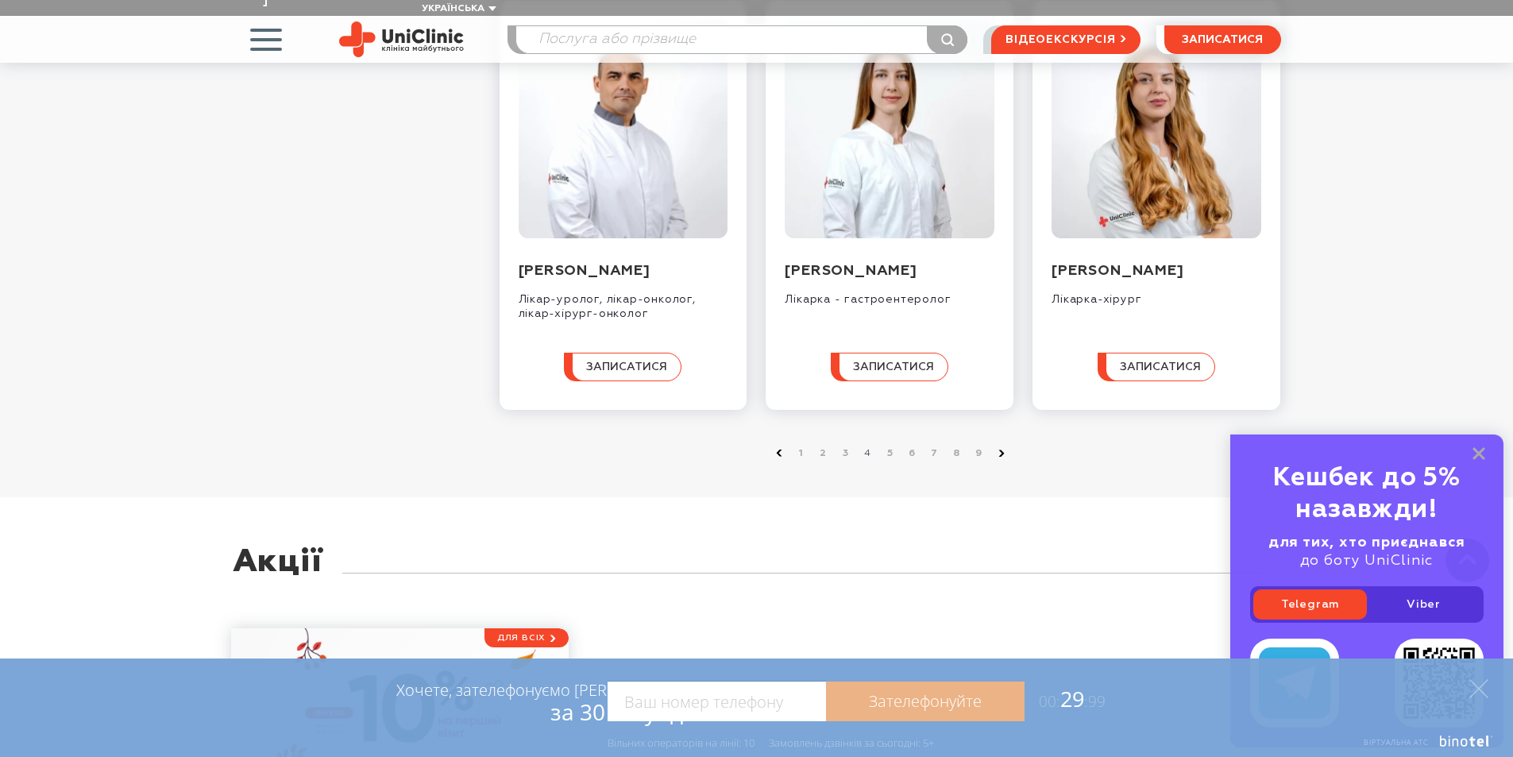
click at [1002, 457] on use at bounding box center [1002, 453] width 6 height 6
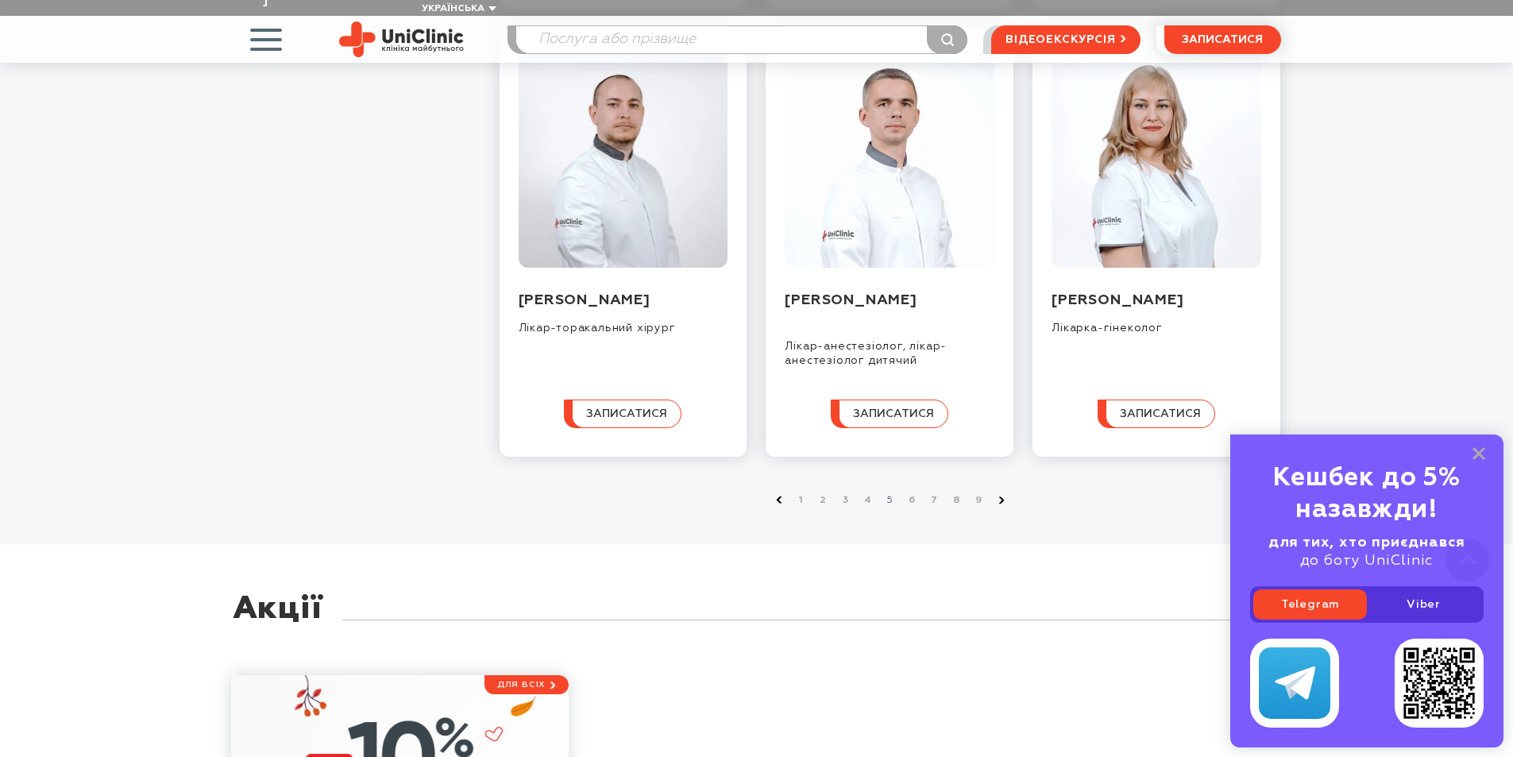
scroll to position [1589, 0]
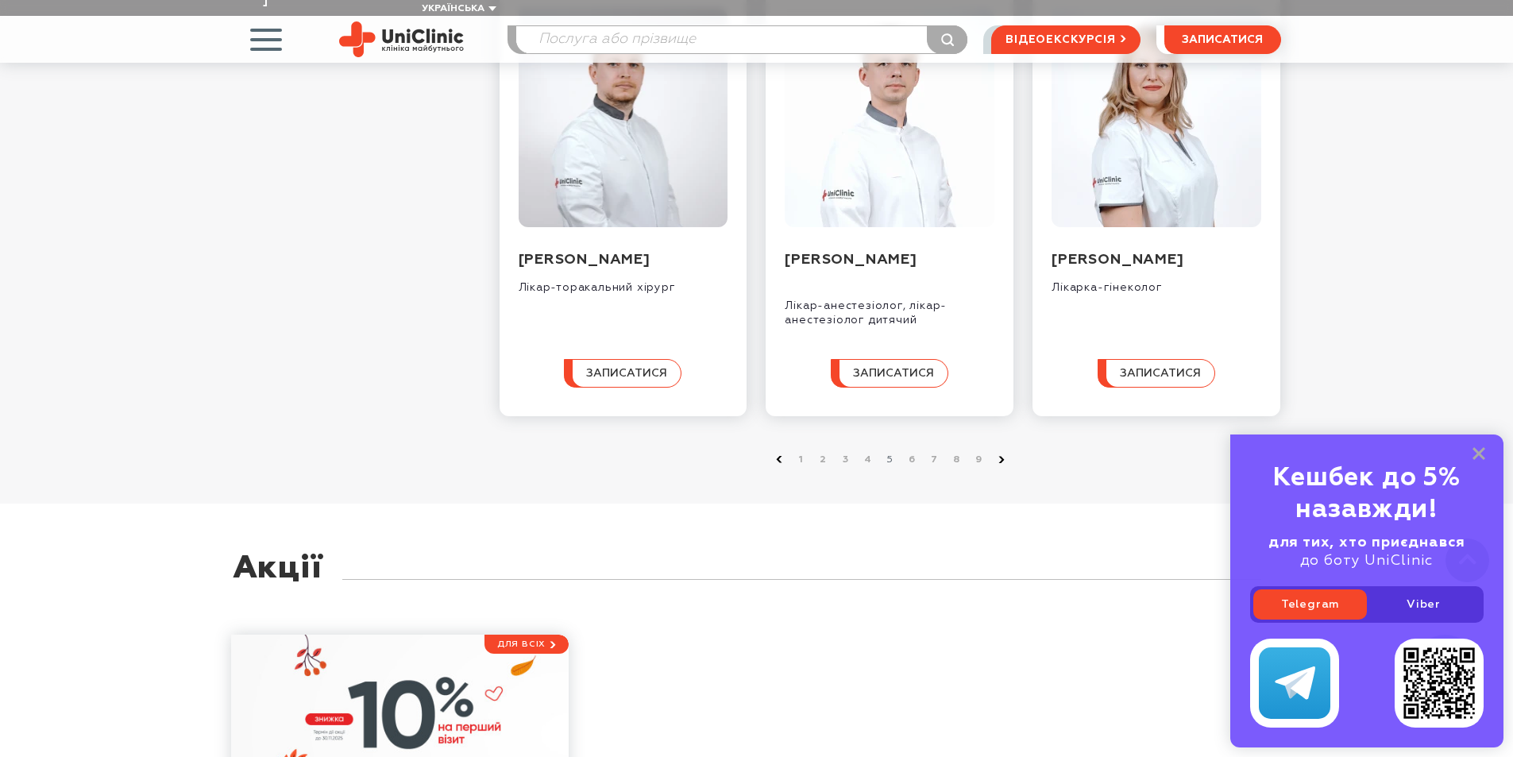
click at [1001, 463] on use at bounding box center [1002, 460] width 6 height 6
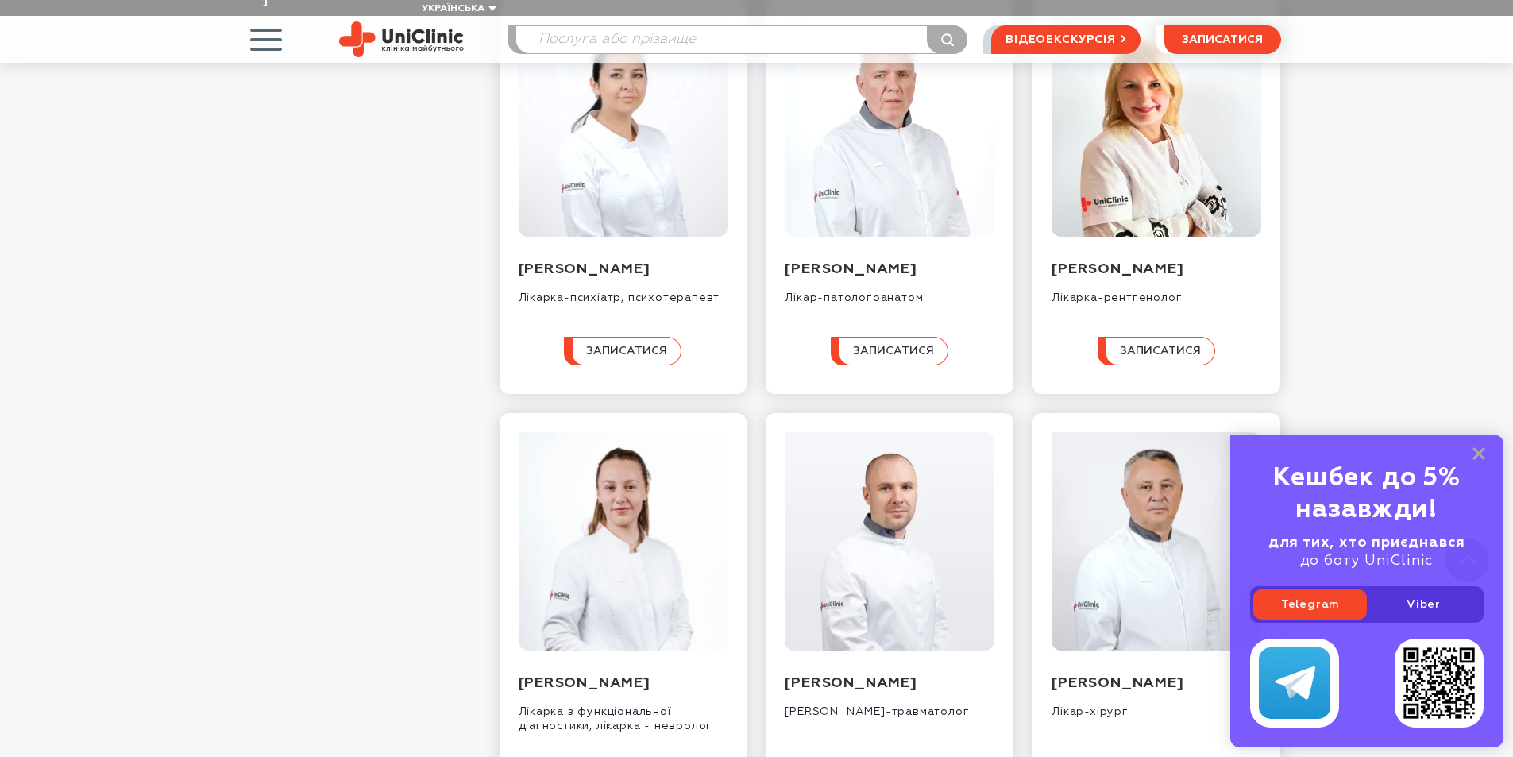
scroll to position [1192, 0]
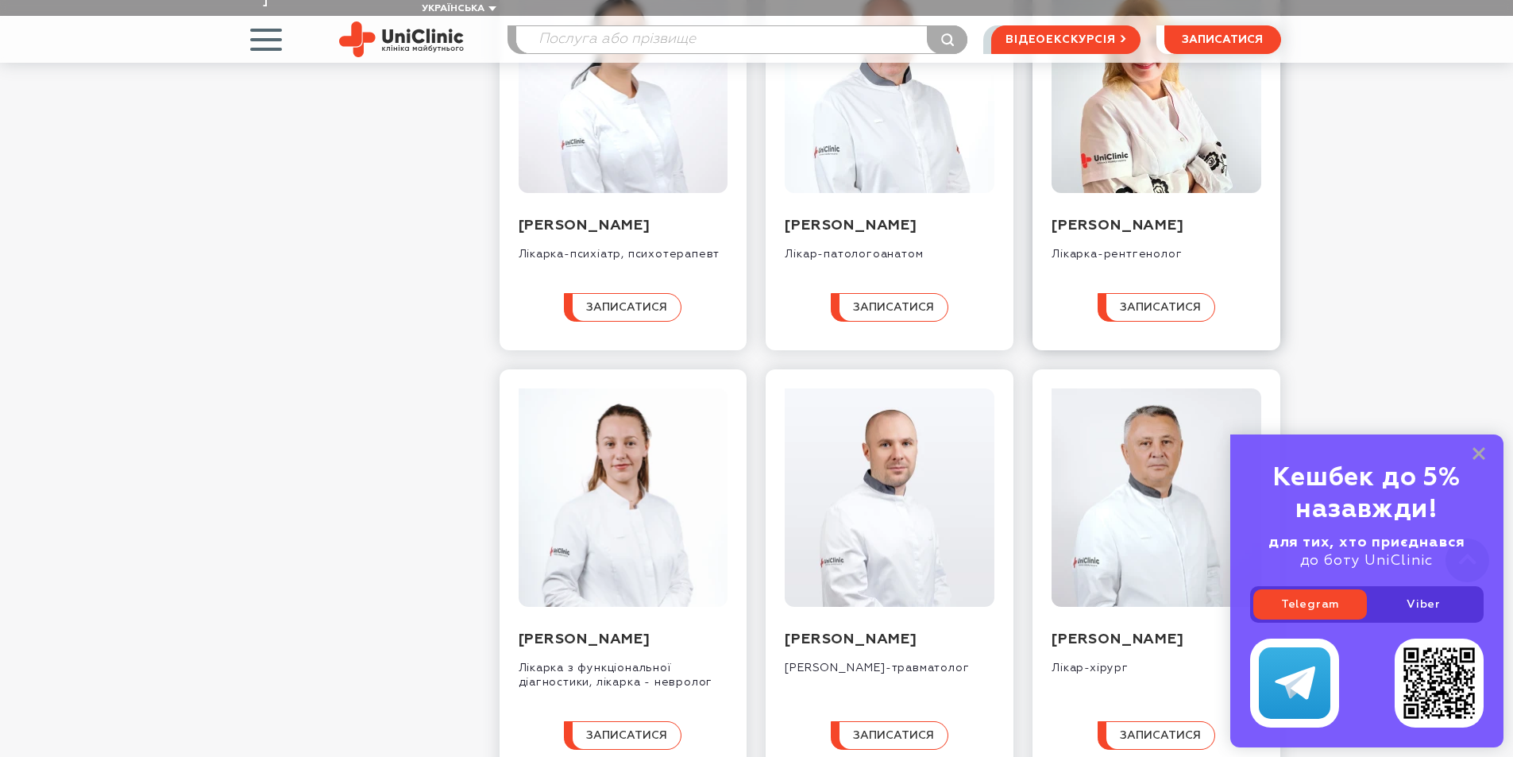
click at [1145, 124] on img at bounding box center [1157, 83] width 210 height 219
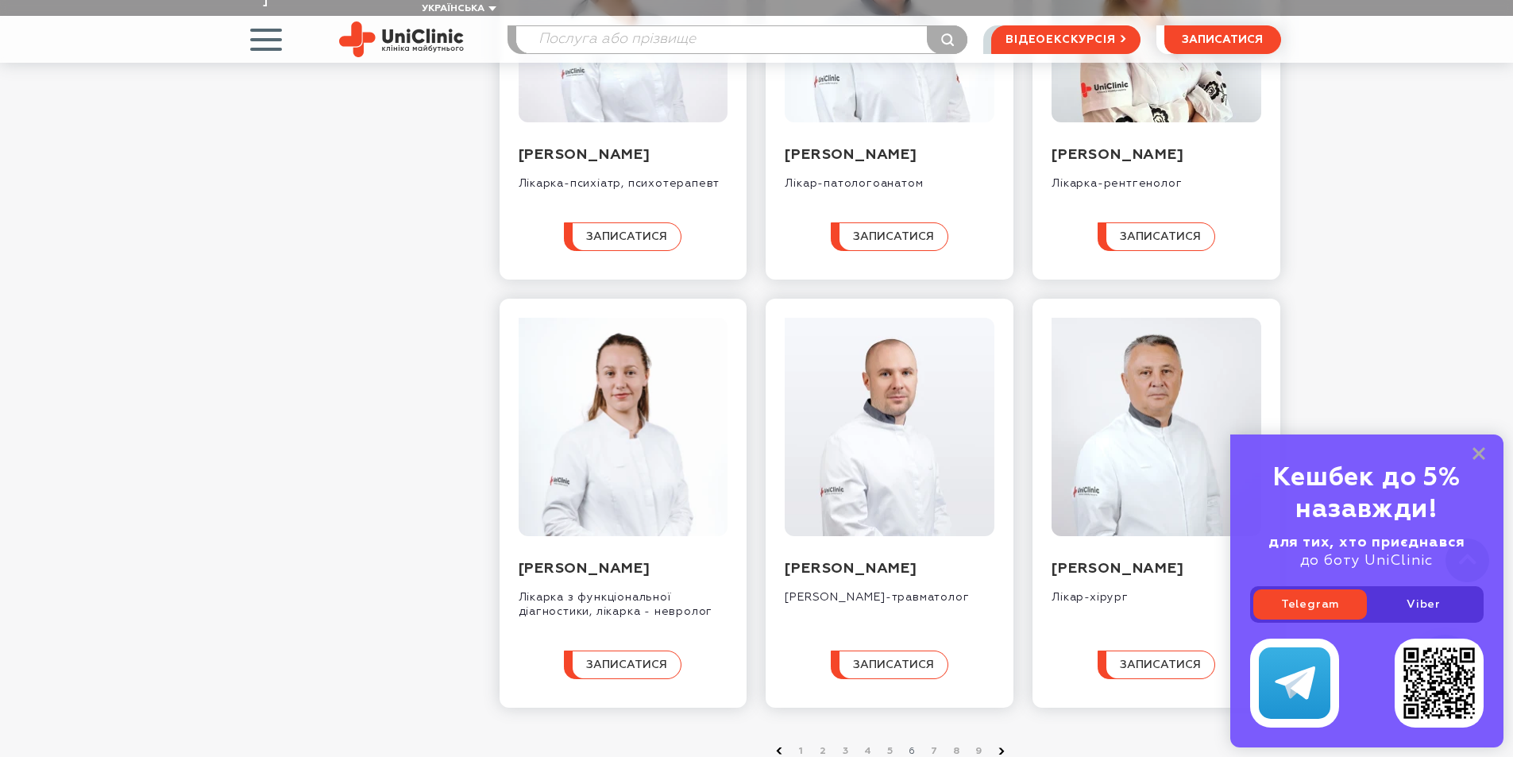
scroll to position [1509, 0]
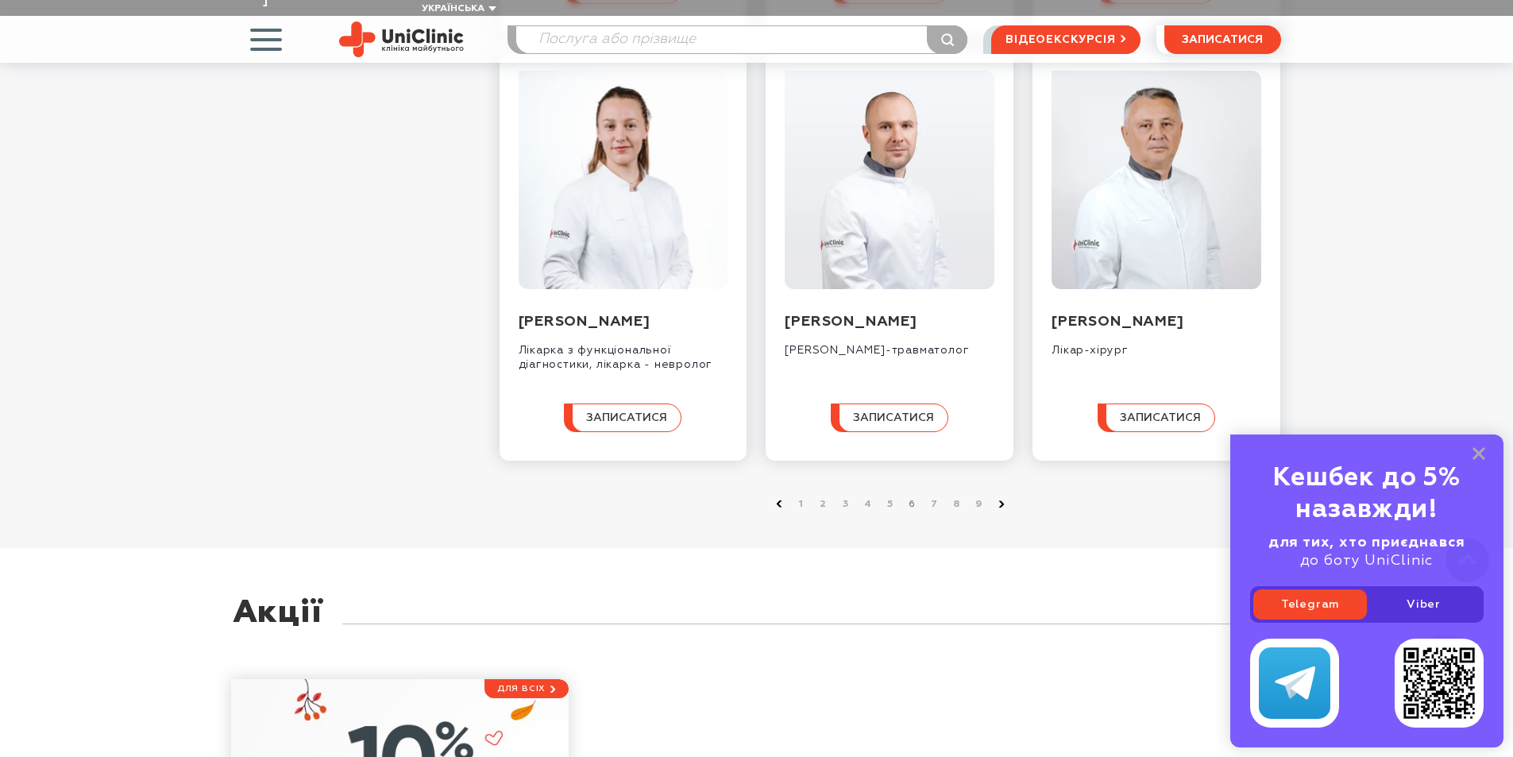
click at [1000, 508] on icon at bounding box center [1002, 503] width 6 height 7
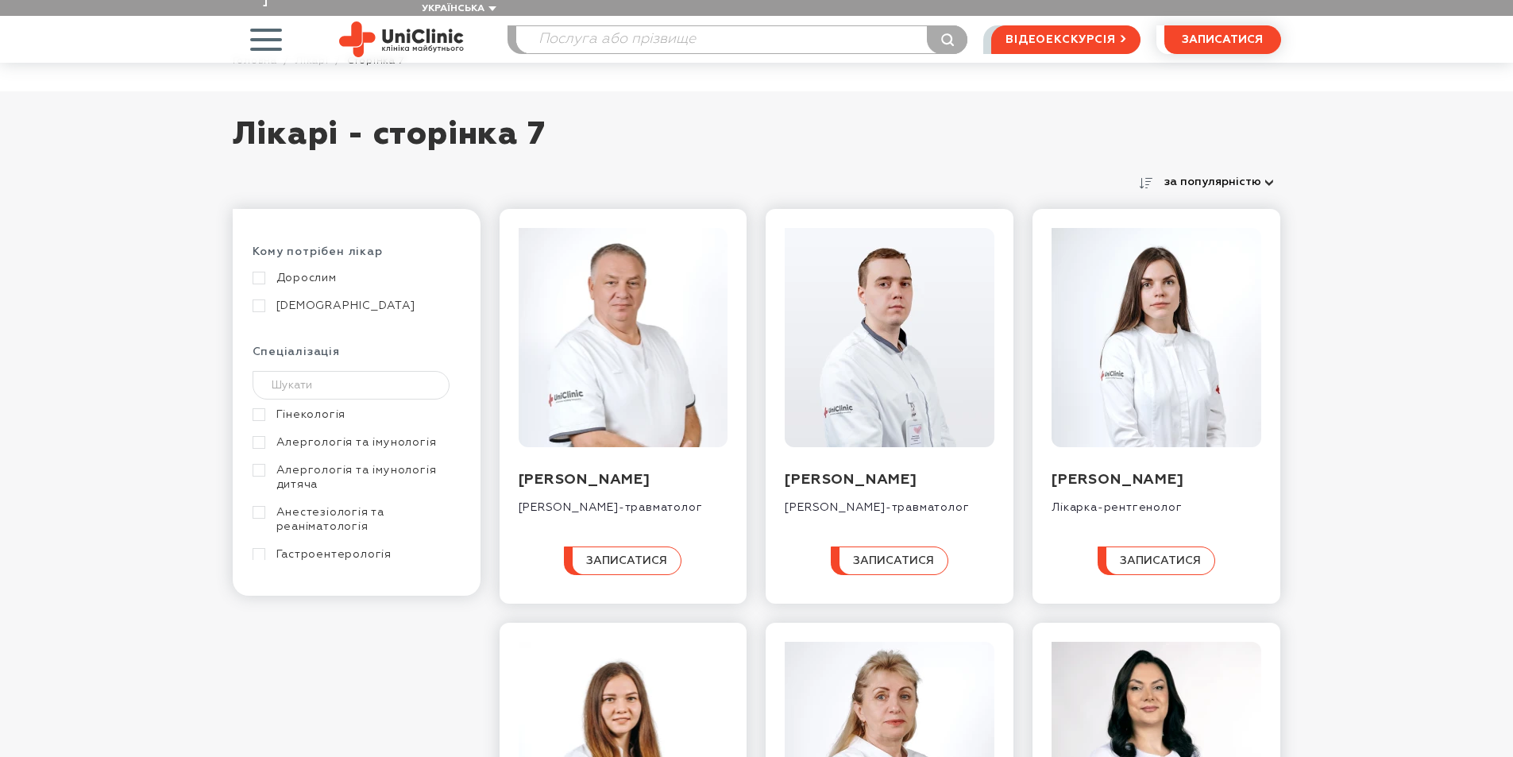
scroll to position [238, 0]
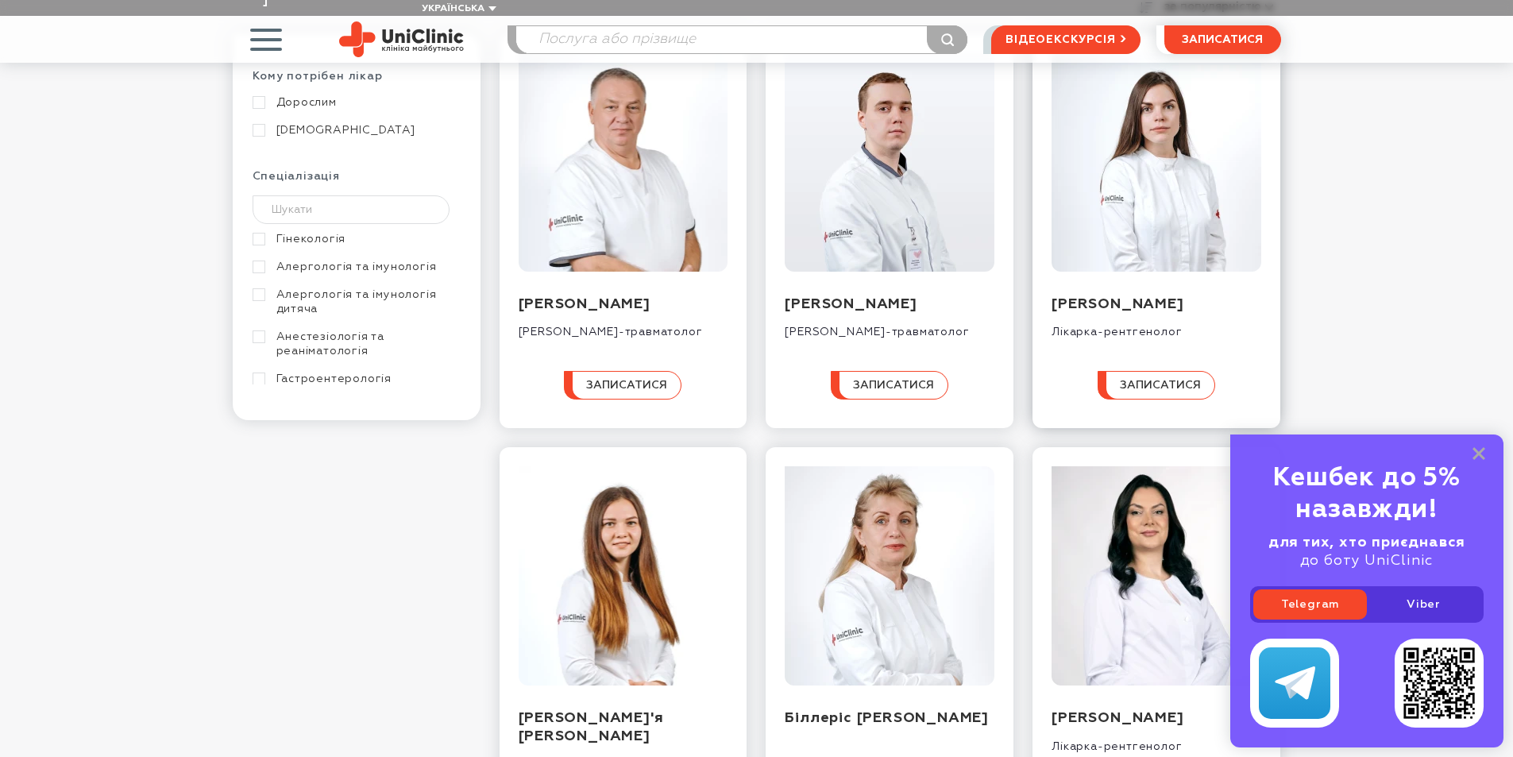
click at [1096, 165] on img at bounding box center [1157, 161] width 210 height 219
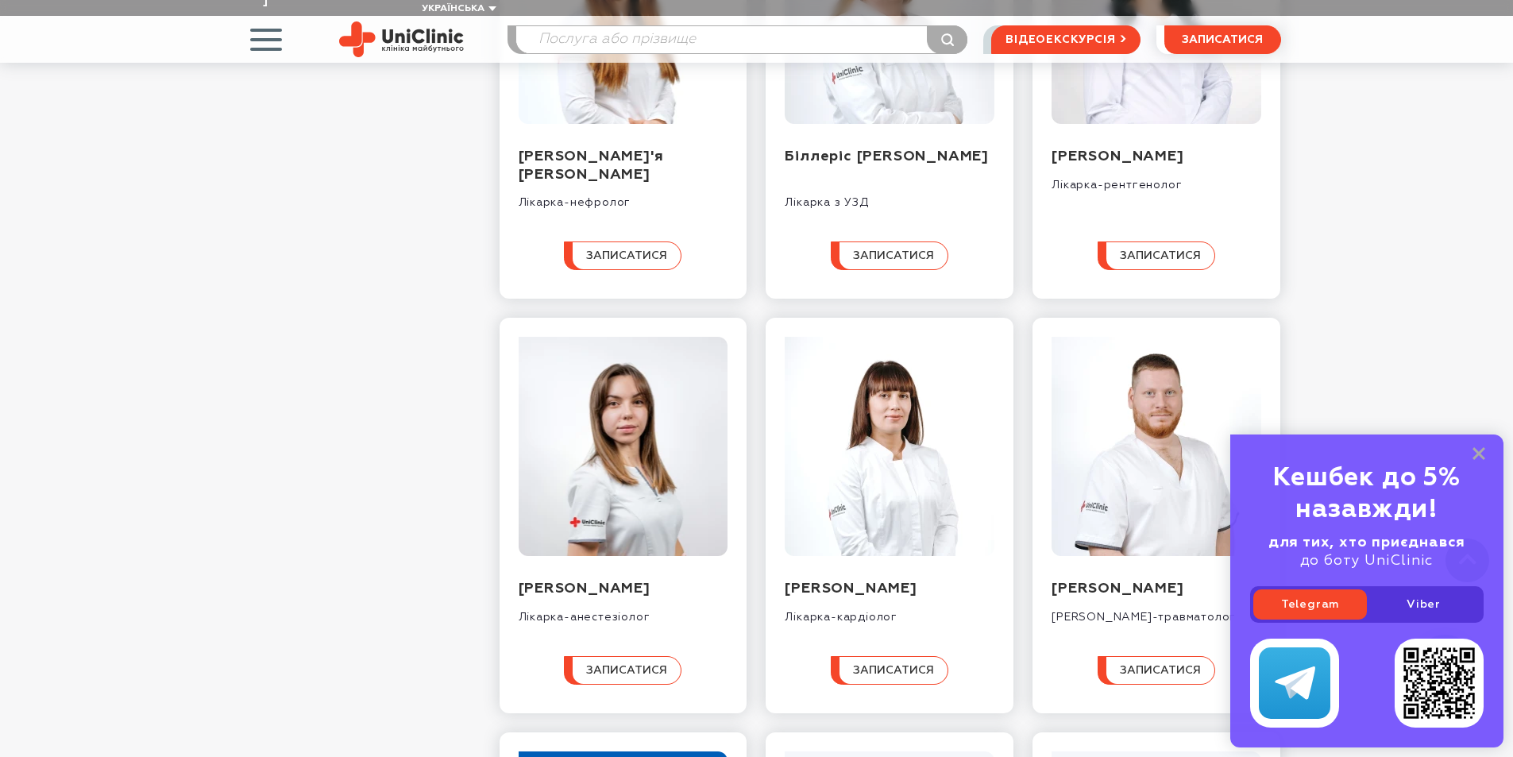
scroll to position [715, 0]
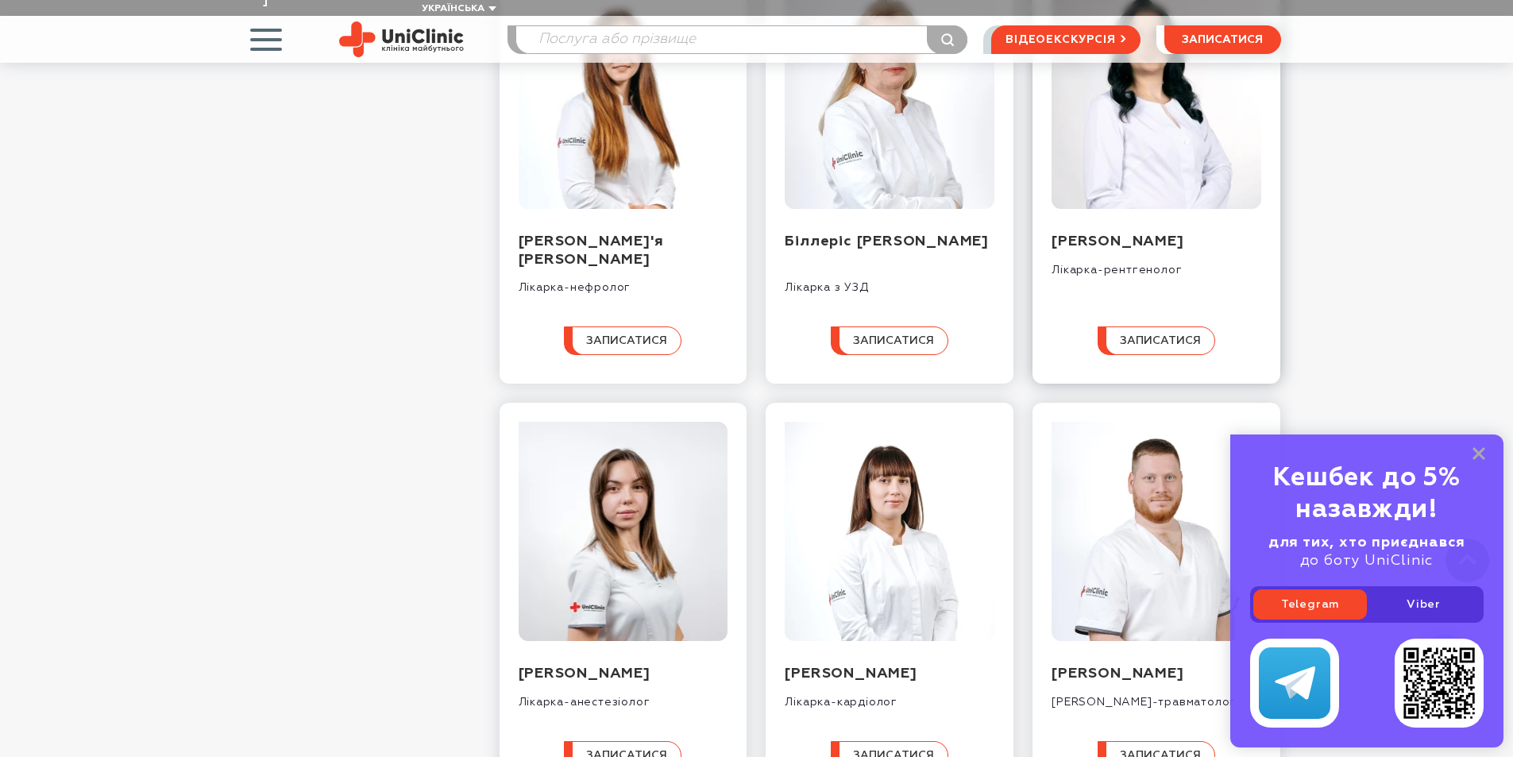
click at [1126, 165] on img at bounding box center [1157, 99] width 210 height 219
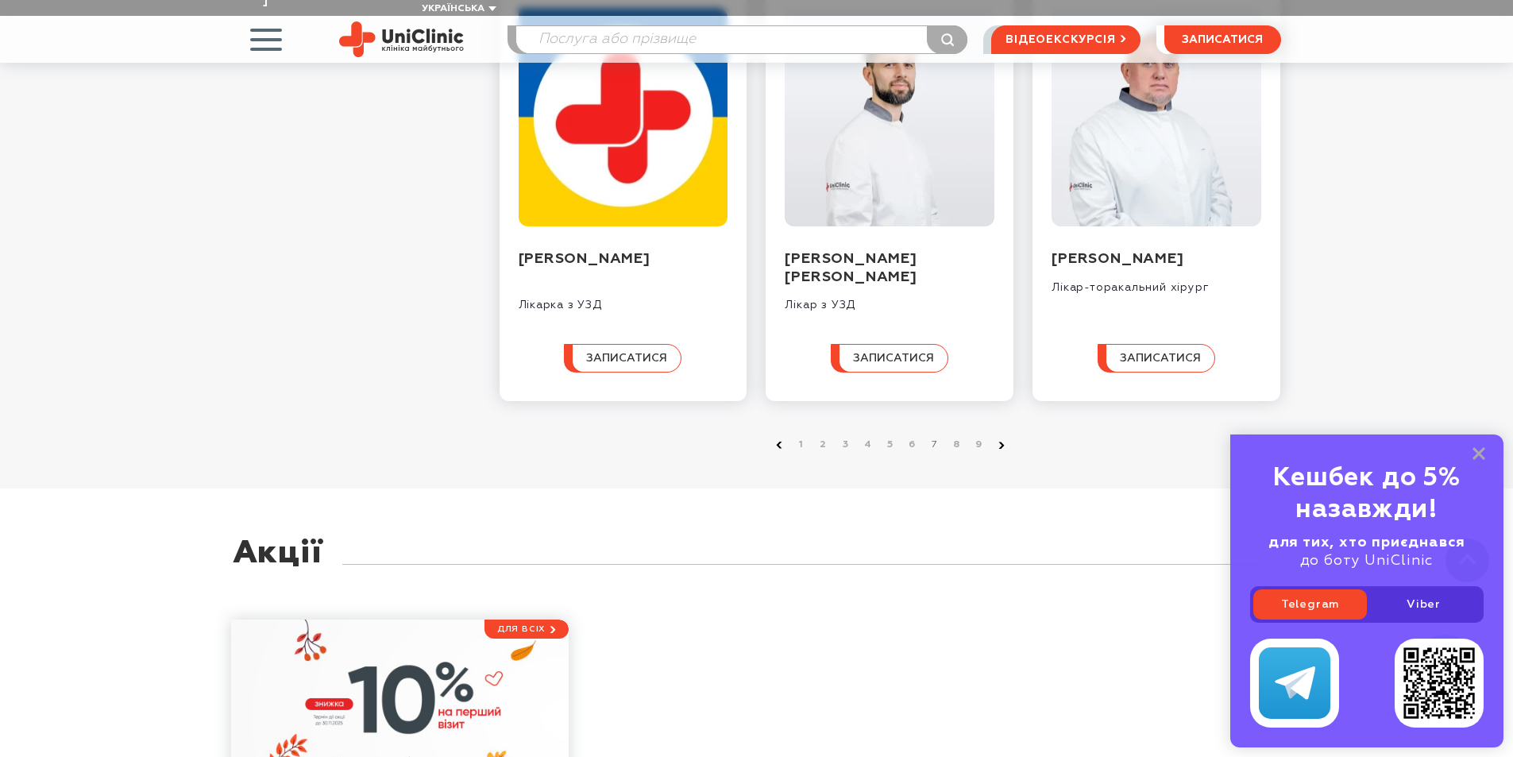
scroll to position [1589, 0]
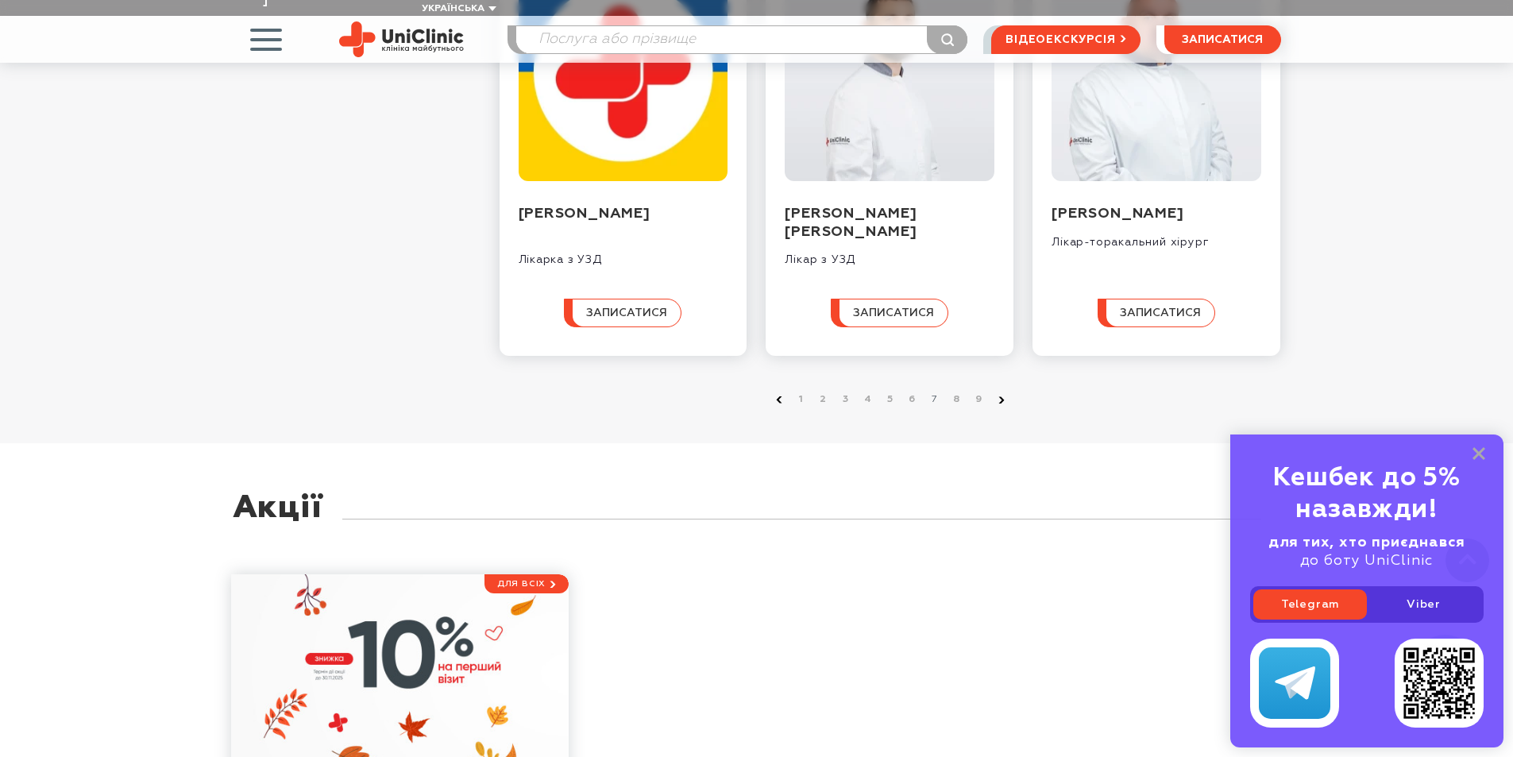
click at [996, 408] on link at bounding box center [1002, 400] width 16 height 16
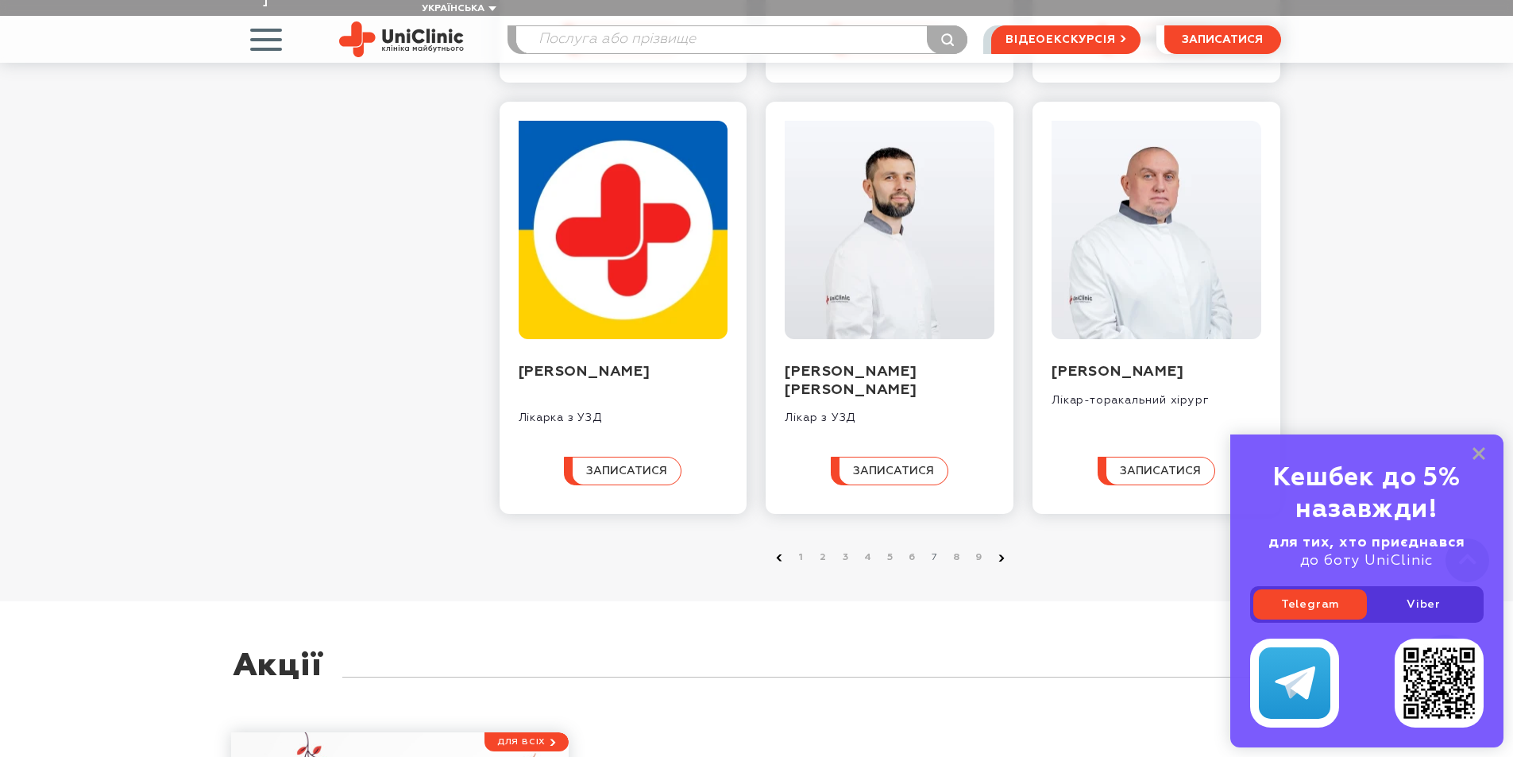
scroll to position [1430, 0]
click at [1001, 562] on icon at bounding box center [1002, 558] width 6 height 7
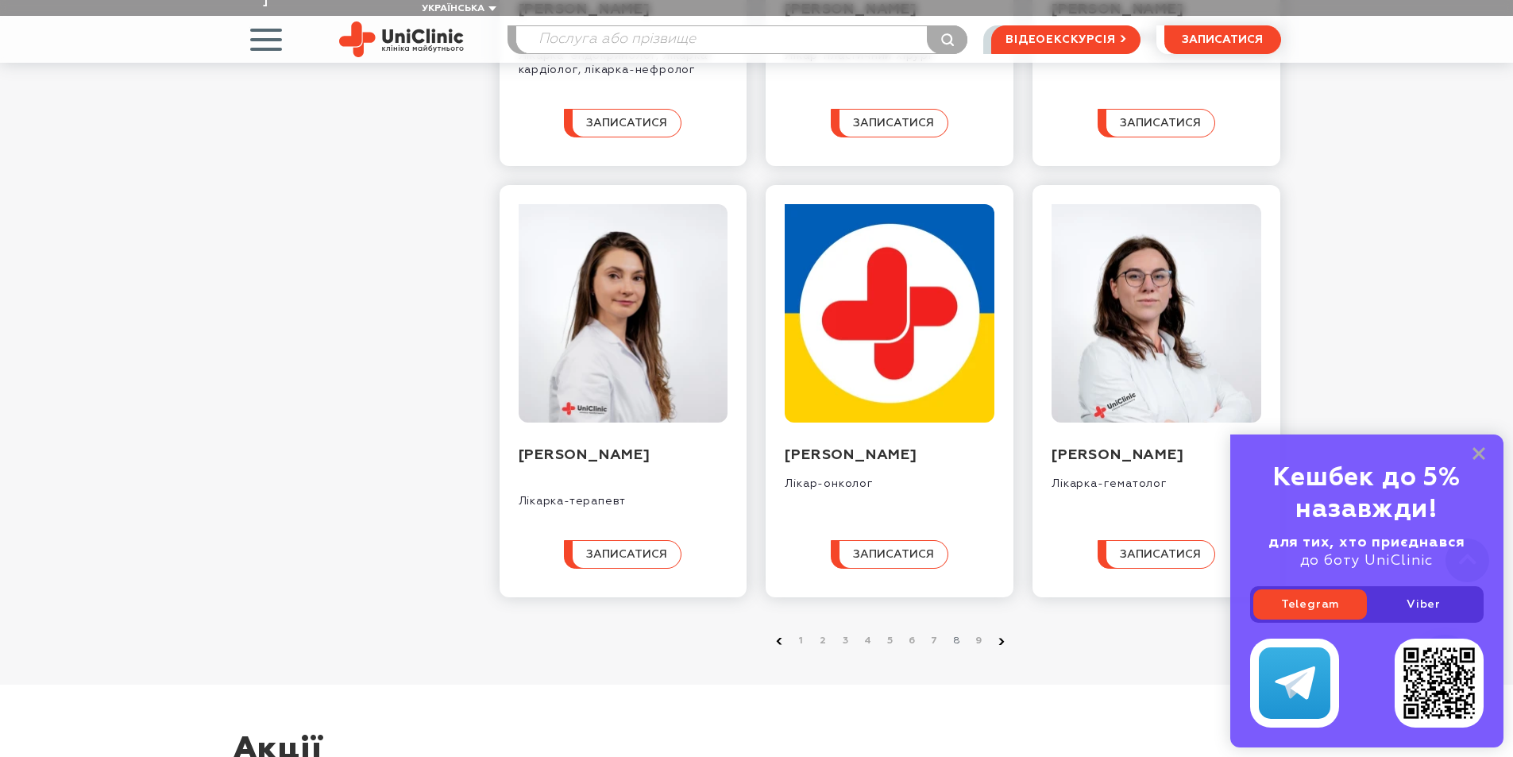
scroll to position [1430, 0]
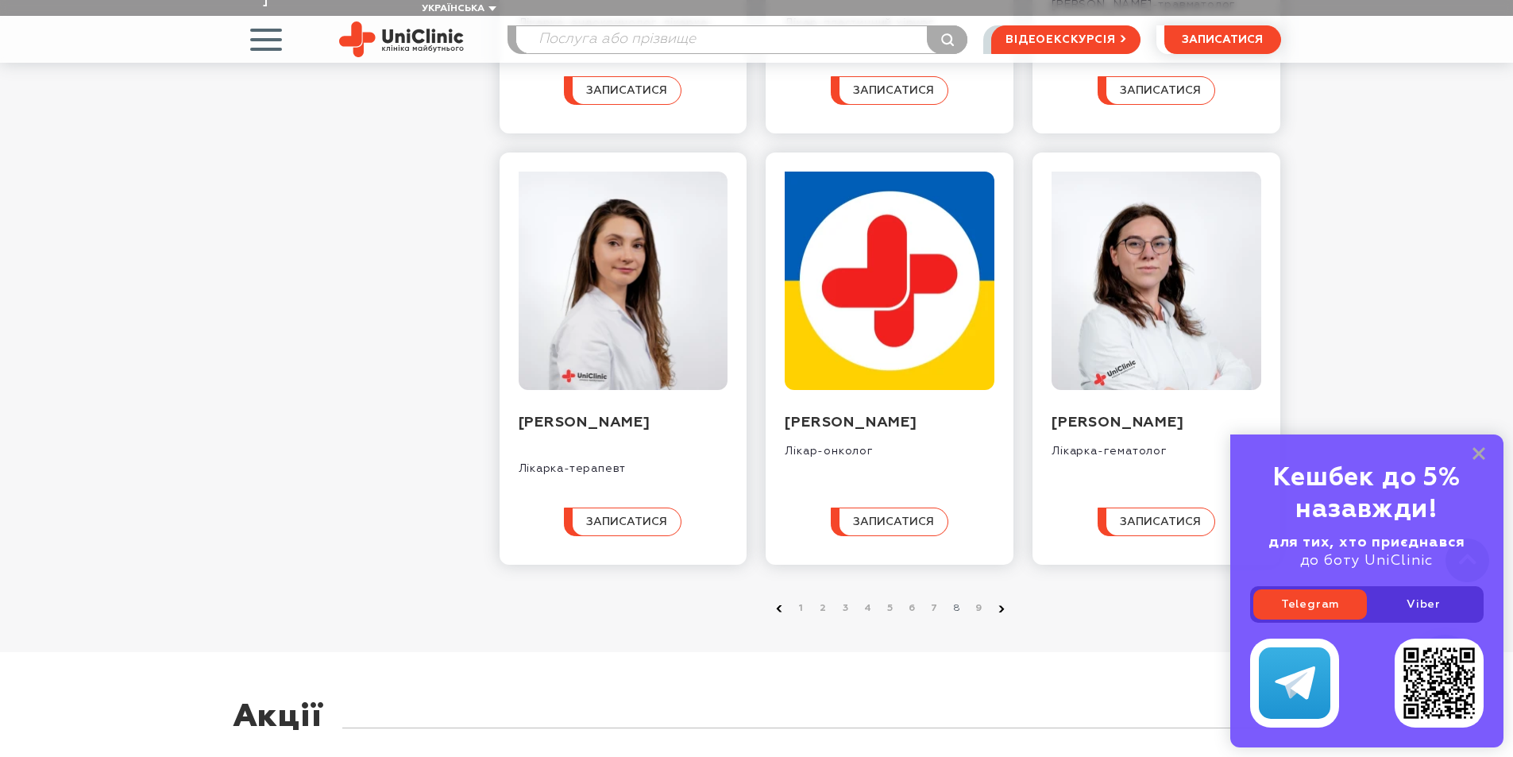
click at [1002, 606] on use at bounding box center [1002, 609] width 6 height 6
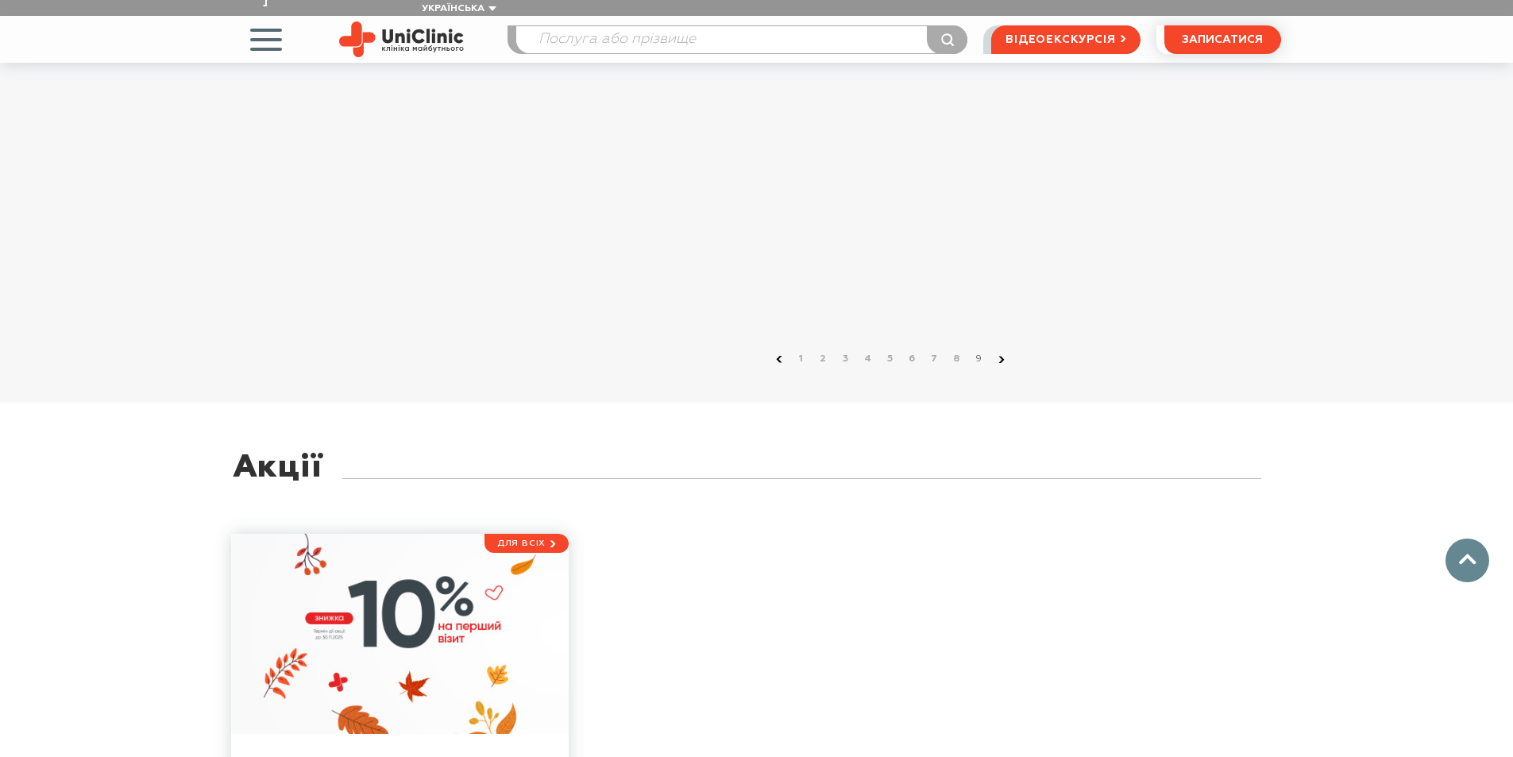
scroll to position [794, 0]
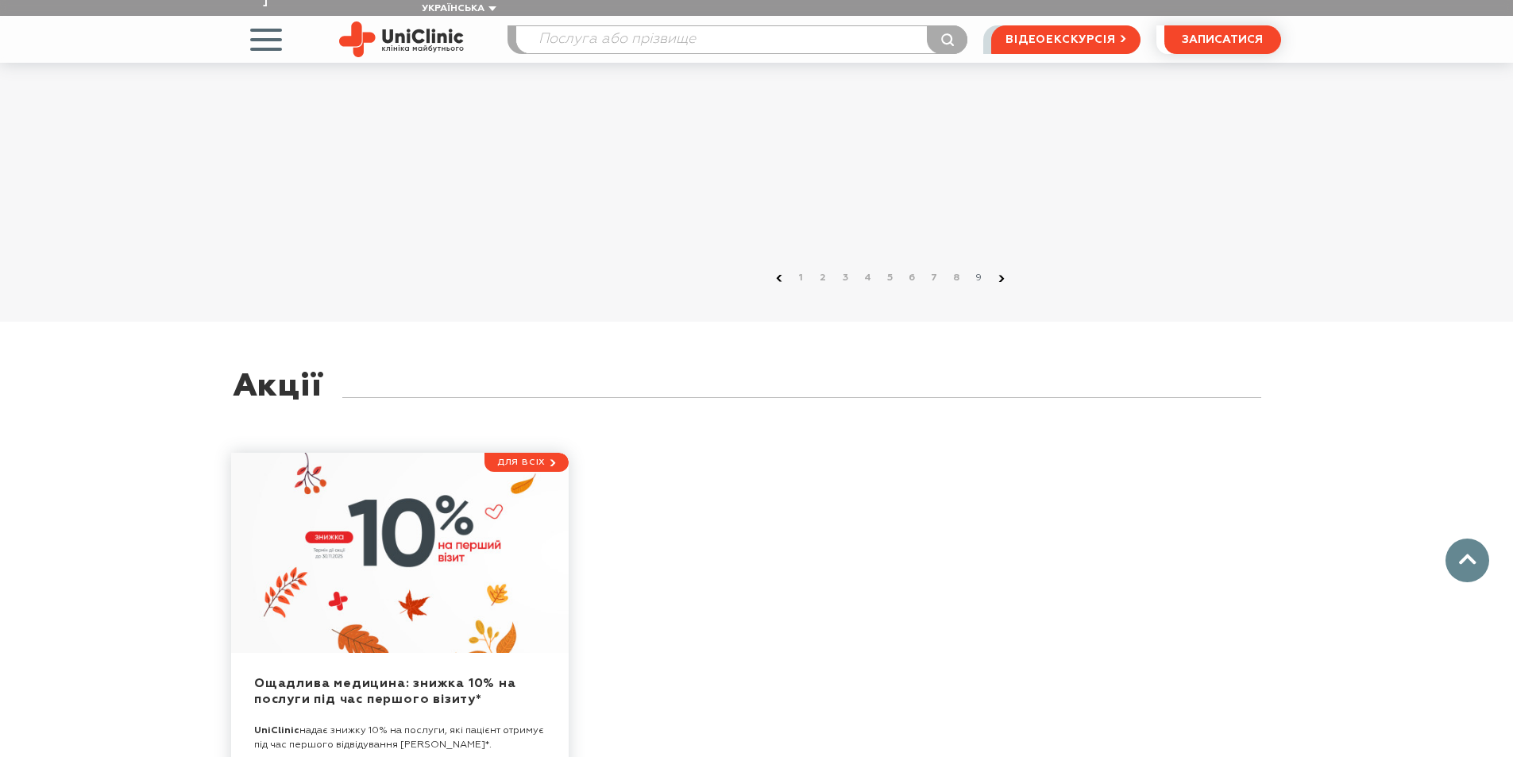
click at [1000, 275] on icon at bounding box center [1002, 278] width 6 height 7
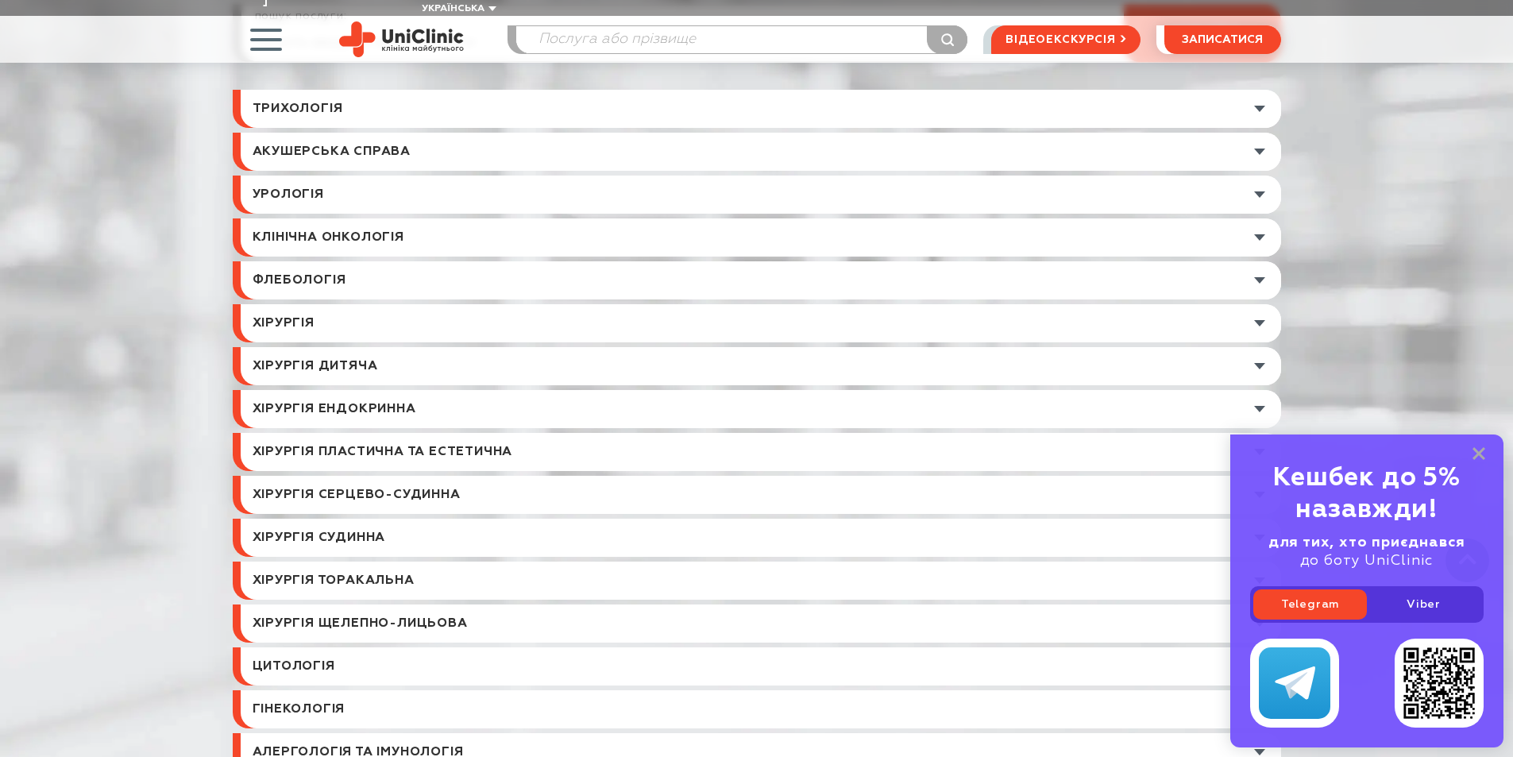
scroll to position [5958, 0]
